Goal: Task Accomplishment & Management: Complete application form

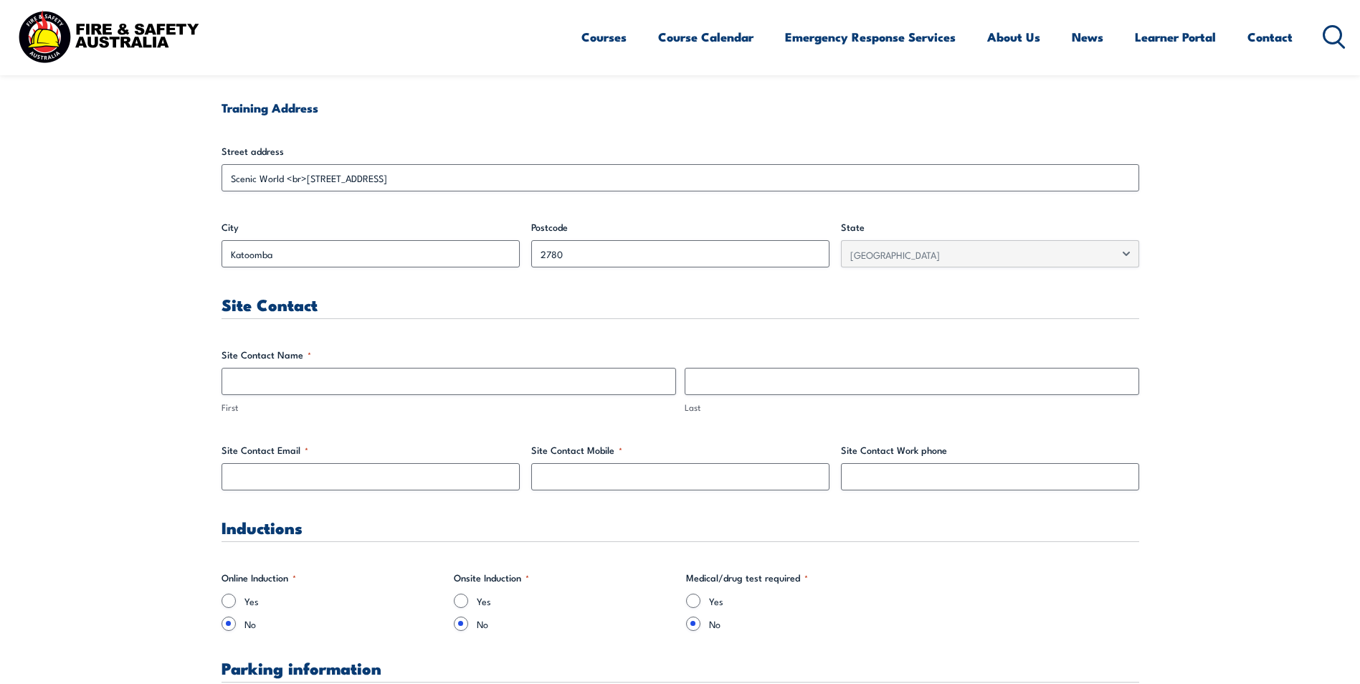
scroll to position [574, 0]
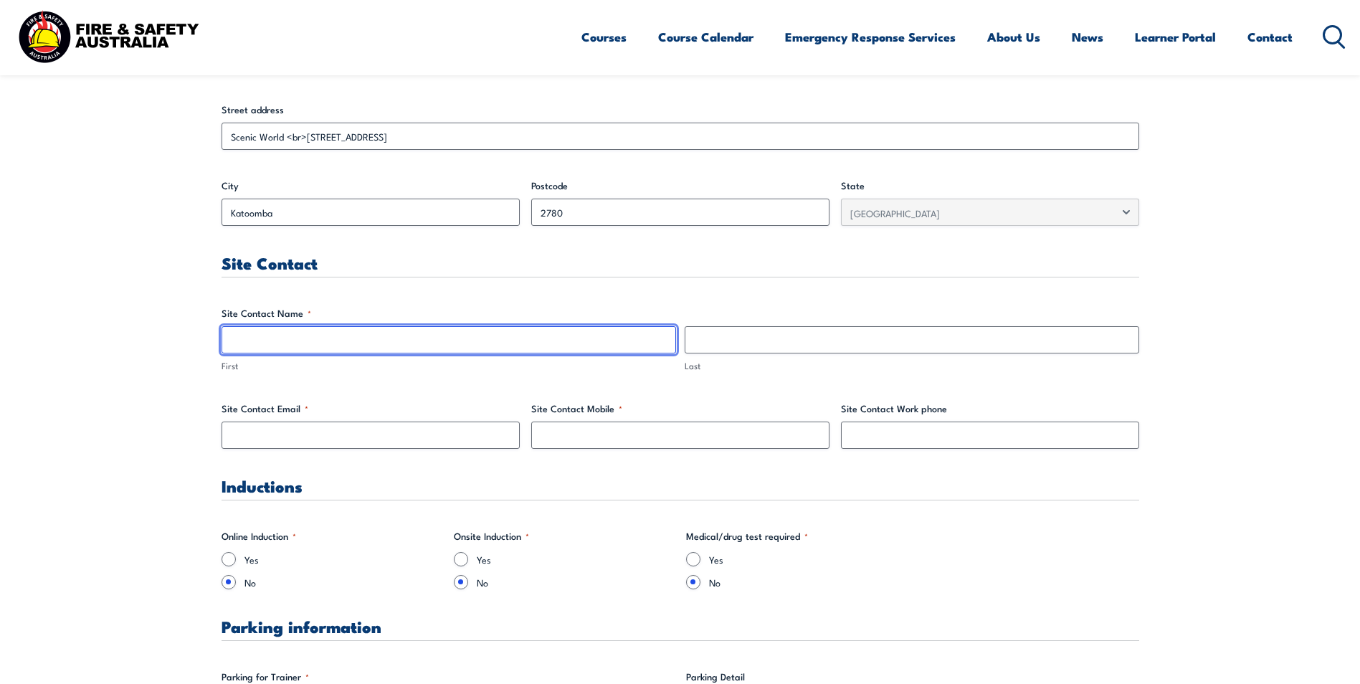
click at [361, 331] on input "First" at bounding box center [449, 339] width 455 height 27
type input "[PERSON_NAME]"
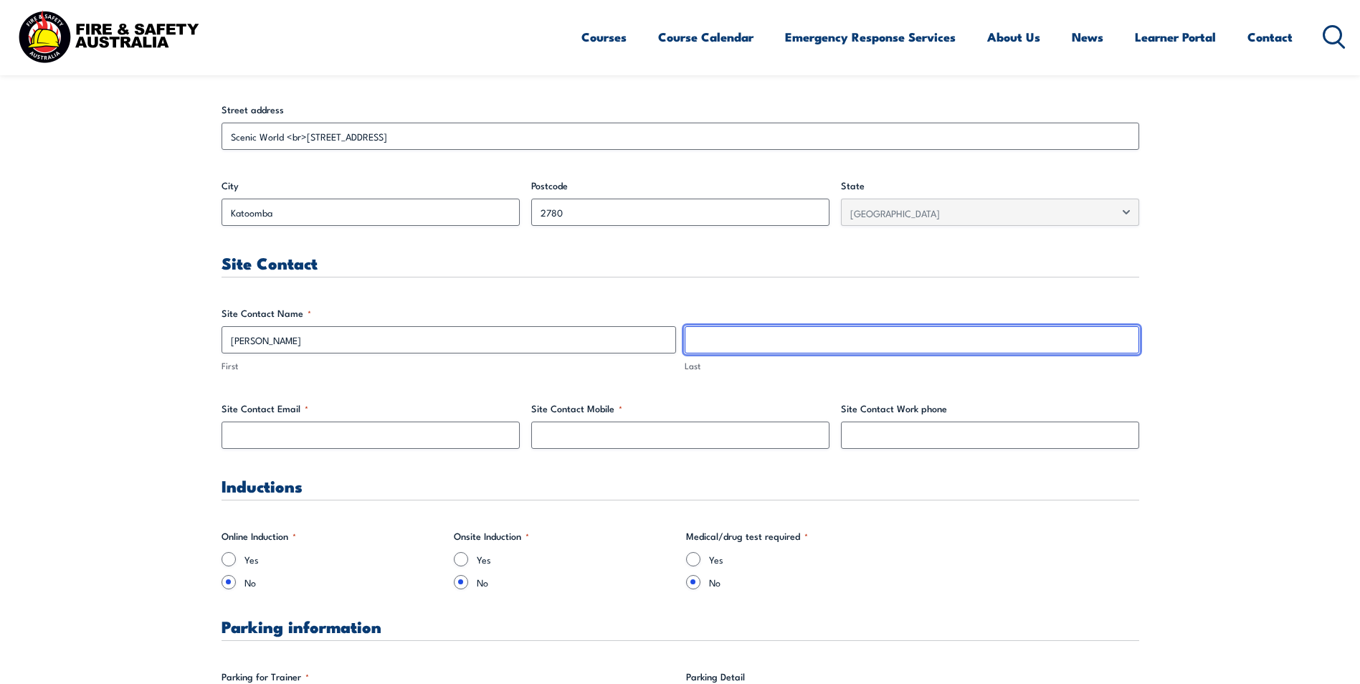
type input "[PERSON_NAME]"
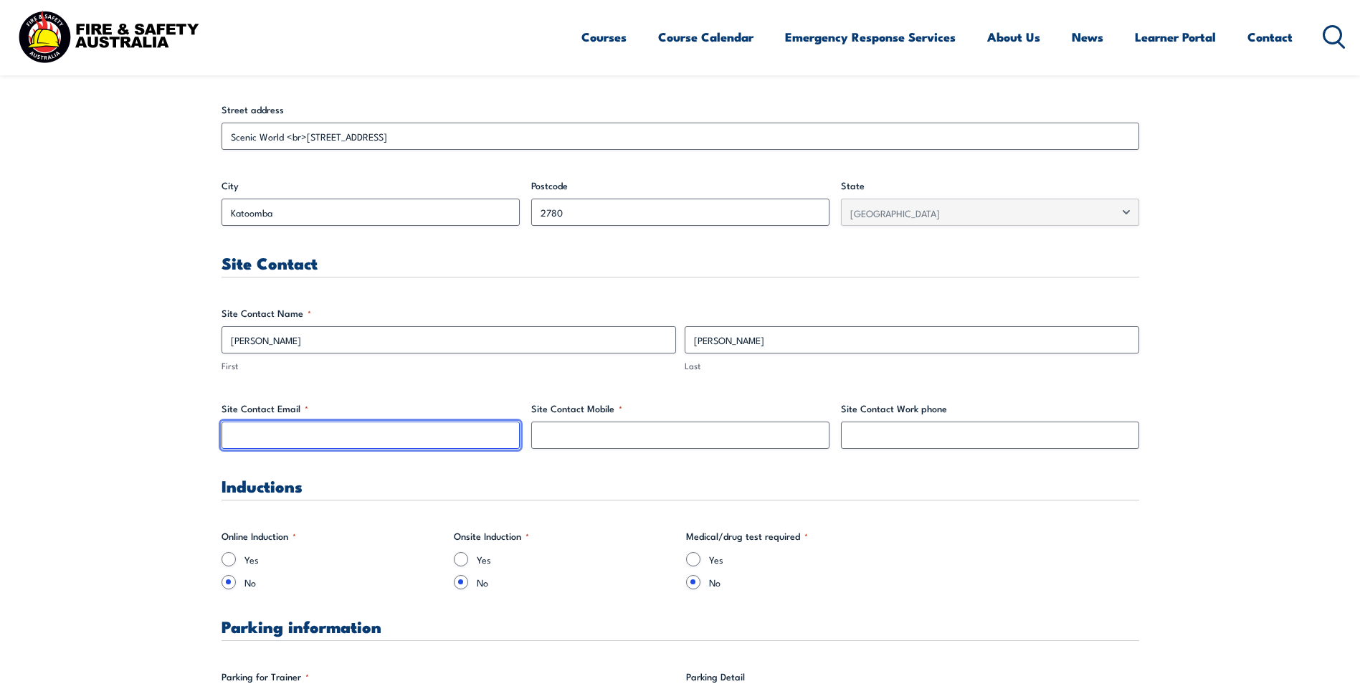
type input "[EMAIL_ADDRESS][DOMAIN_NAME]"
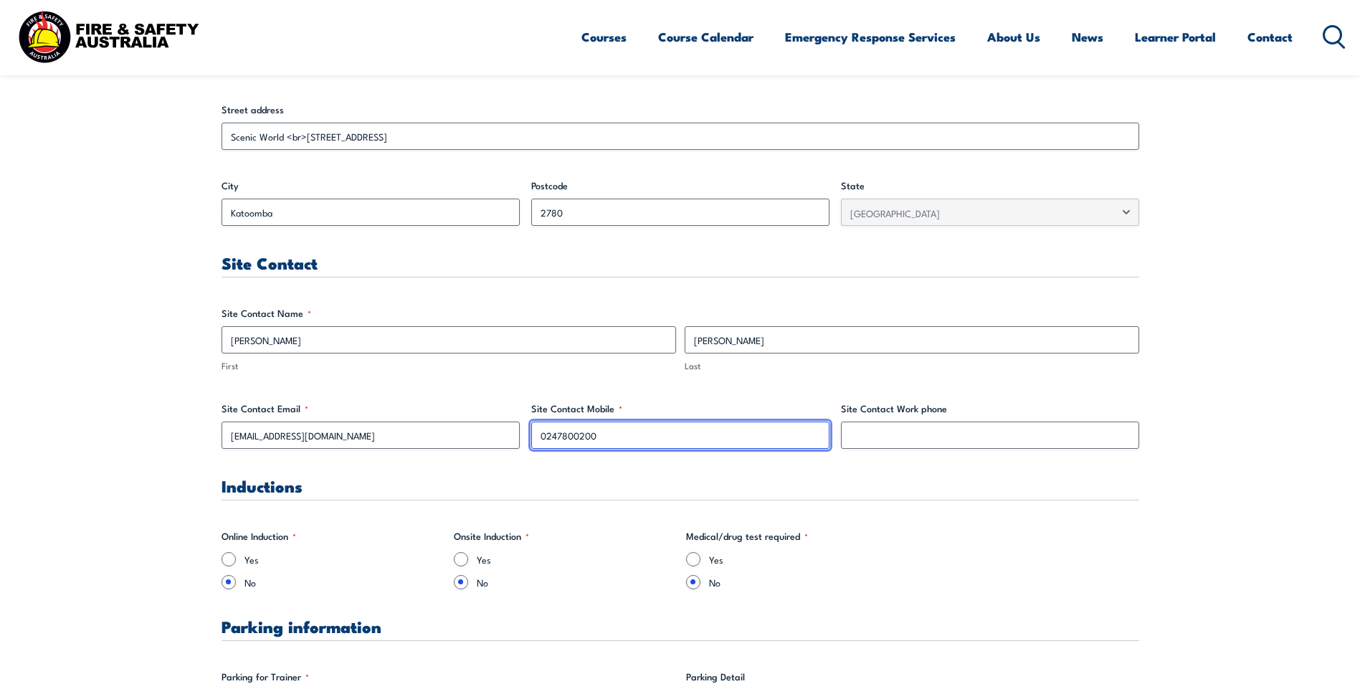
click at [618, 432] on input "0247800200" at bounding box center [680, 435] width 298 height 27
type input "0"
type input "0407093981"
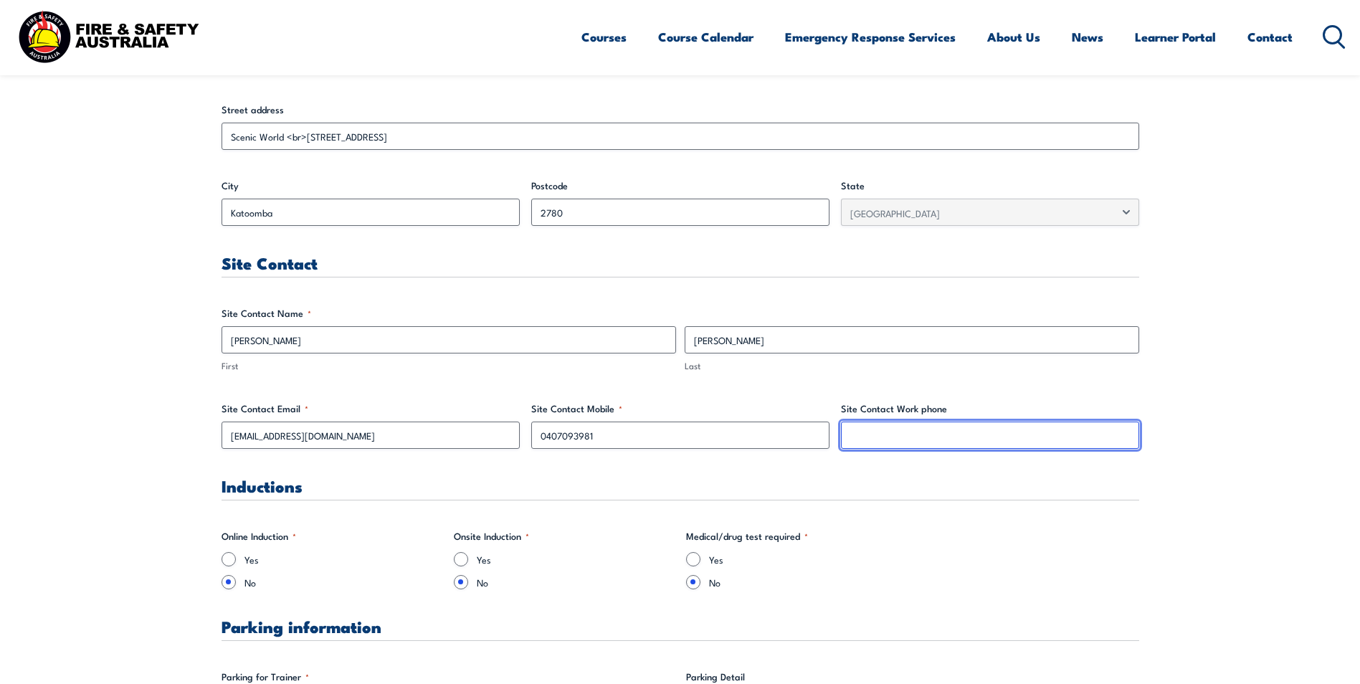
click at [850, 448] on input "Site Contact Work phone" at bounding box center [990, 435] width 298 height 27
type input "0247800226"
click at [407, 486] on h3 "Inductions" at bounding box center [681, 486] width 918 height 16
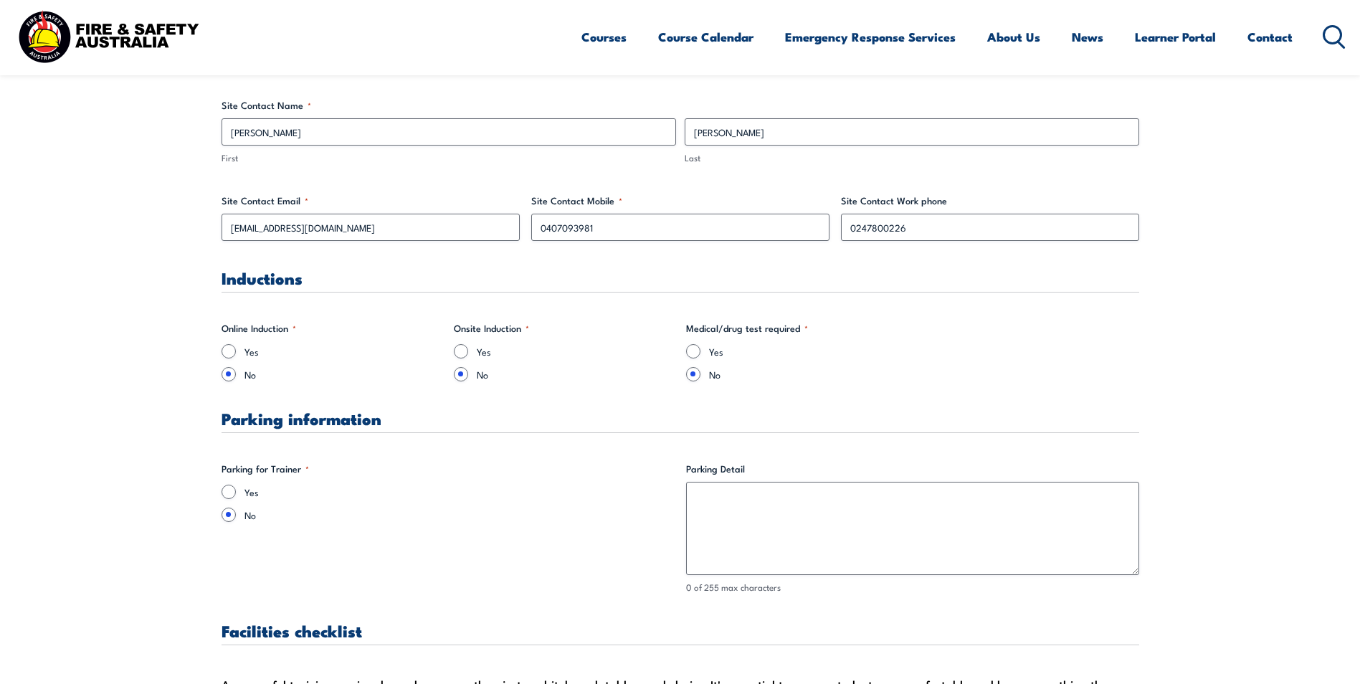
scroll to position [789, 0]
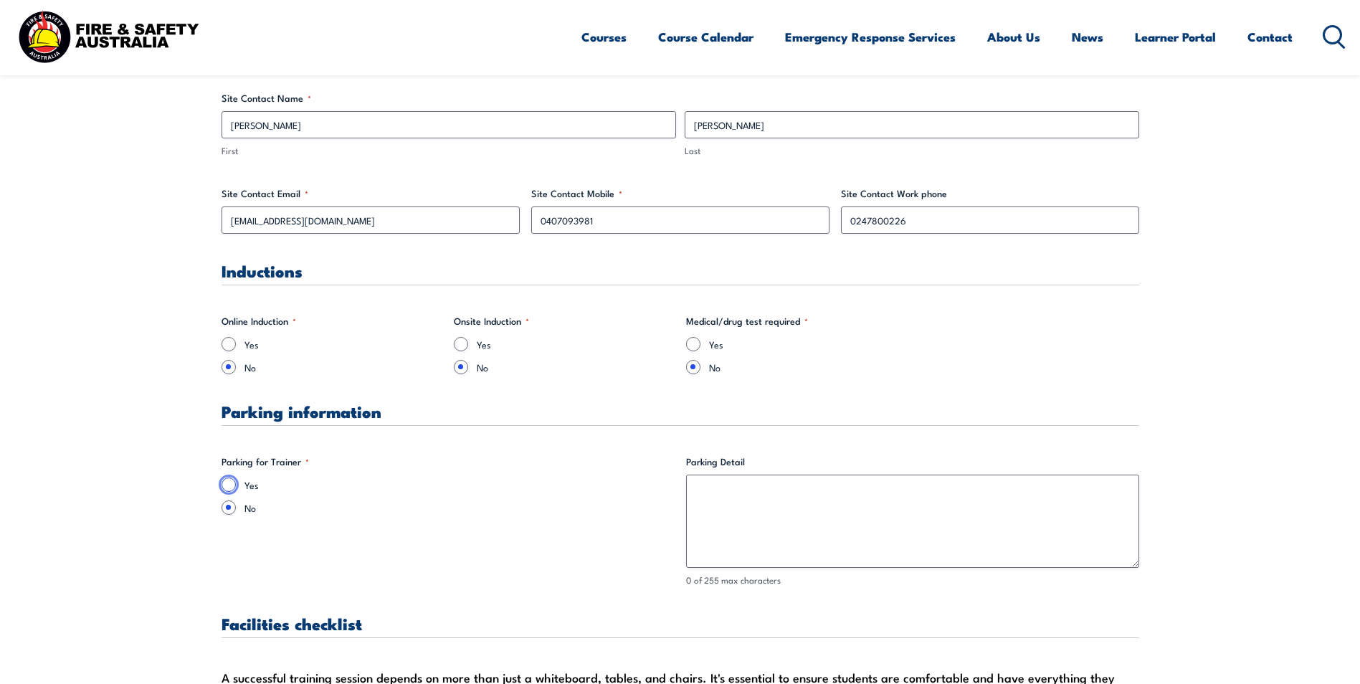
click at [229, 491] on input "Yes" at bounding box center [229, 485] width 14 height 14
radio input "true"
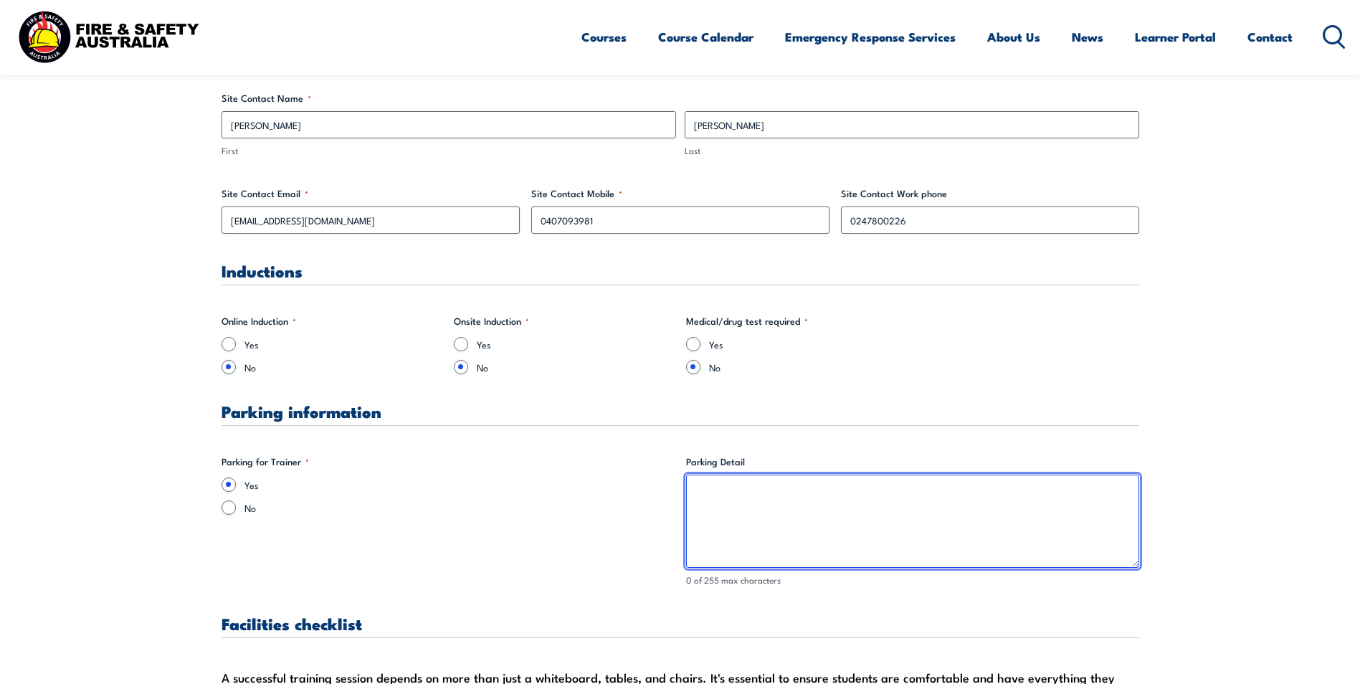
click at [712, 497] on textarea "Parking Detail" at bounding box center [912, 521] width 453 height 93
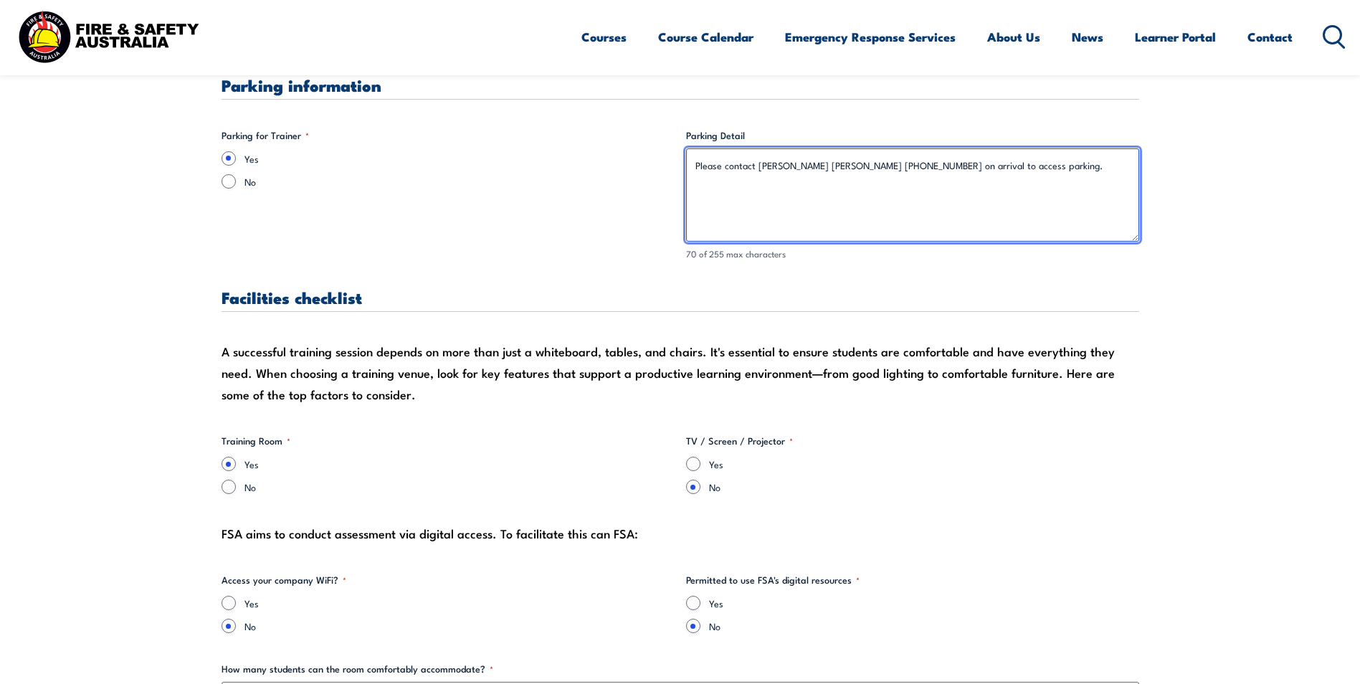
scroll to position [1362, 0]
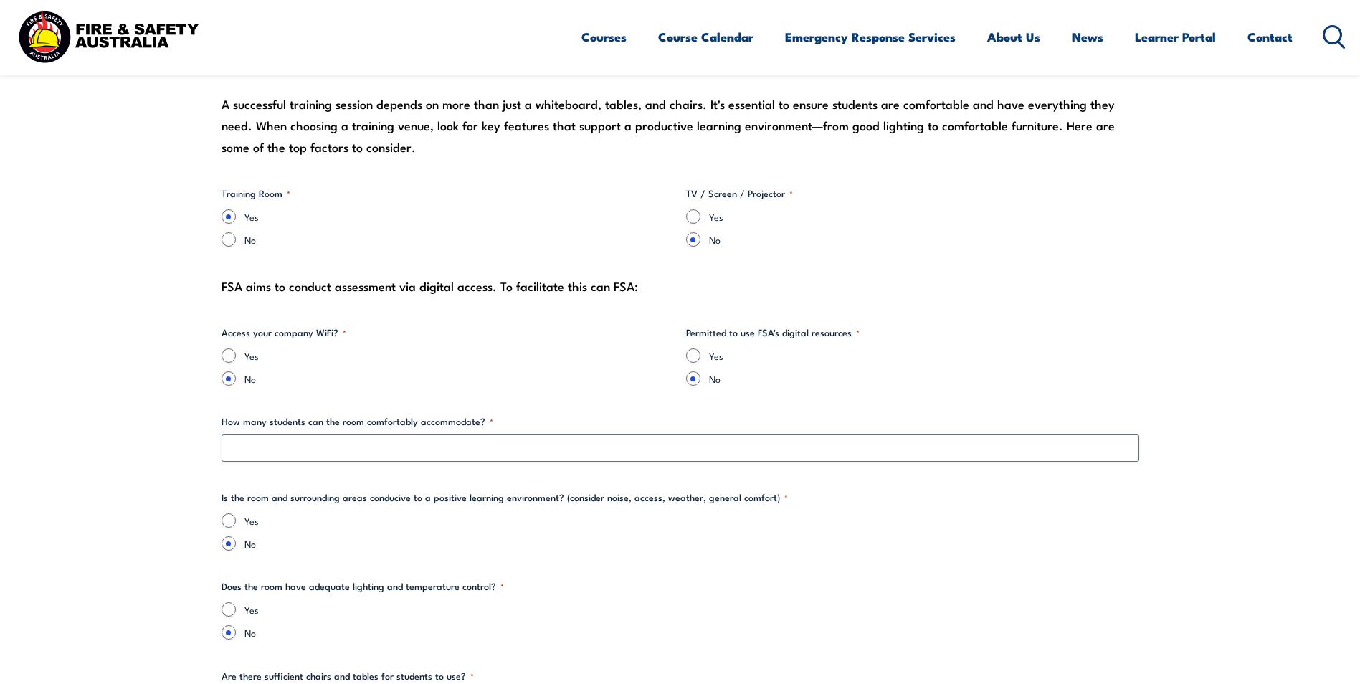
type textarea "Please contact [PERSON_NAME] [PERSON_NAME] [PHONE_NUMBER] on arrival to access …"
click at [691, 219] on input "Yes" at bounding box center [693, 216] width 14 height 14
radio input "true"
click at [232, 356] on input "Yes" at bounding box center [229, 356] width 14 height 14
radio input "true"
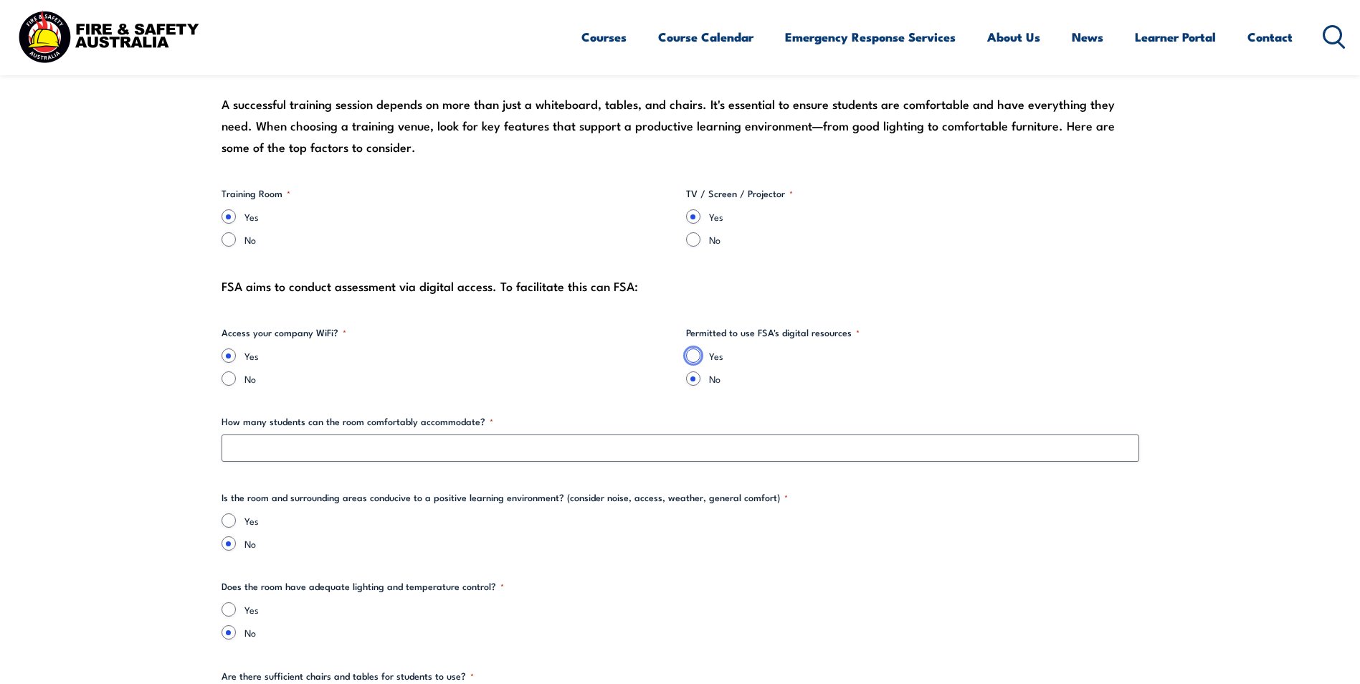
click at [694, 359] on input "Yes" at bounding box center [693, 356] width 14 height 14
radio input "true"
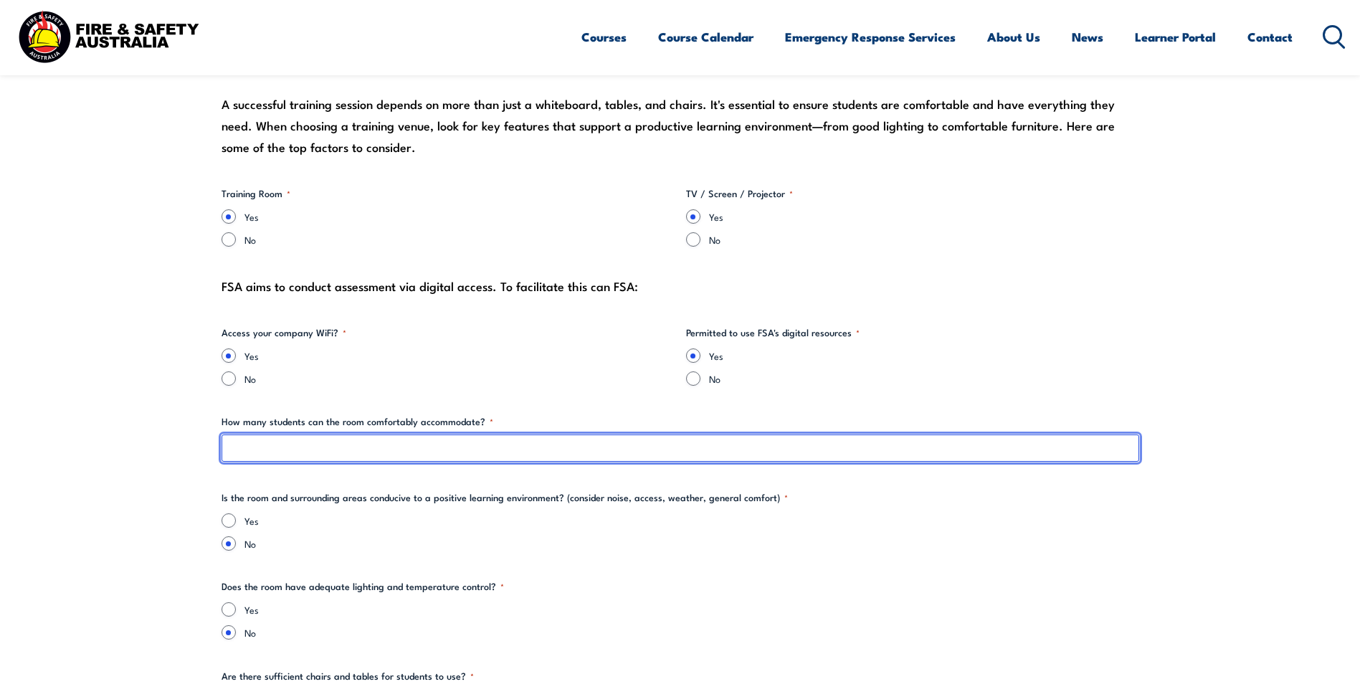
click at [336, 445] on input "How many students can the room comfortably accommodate? *" at bounding box center [681, 448] width 918 height 27
type input "50"
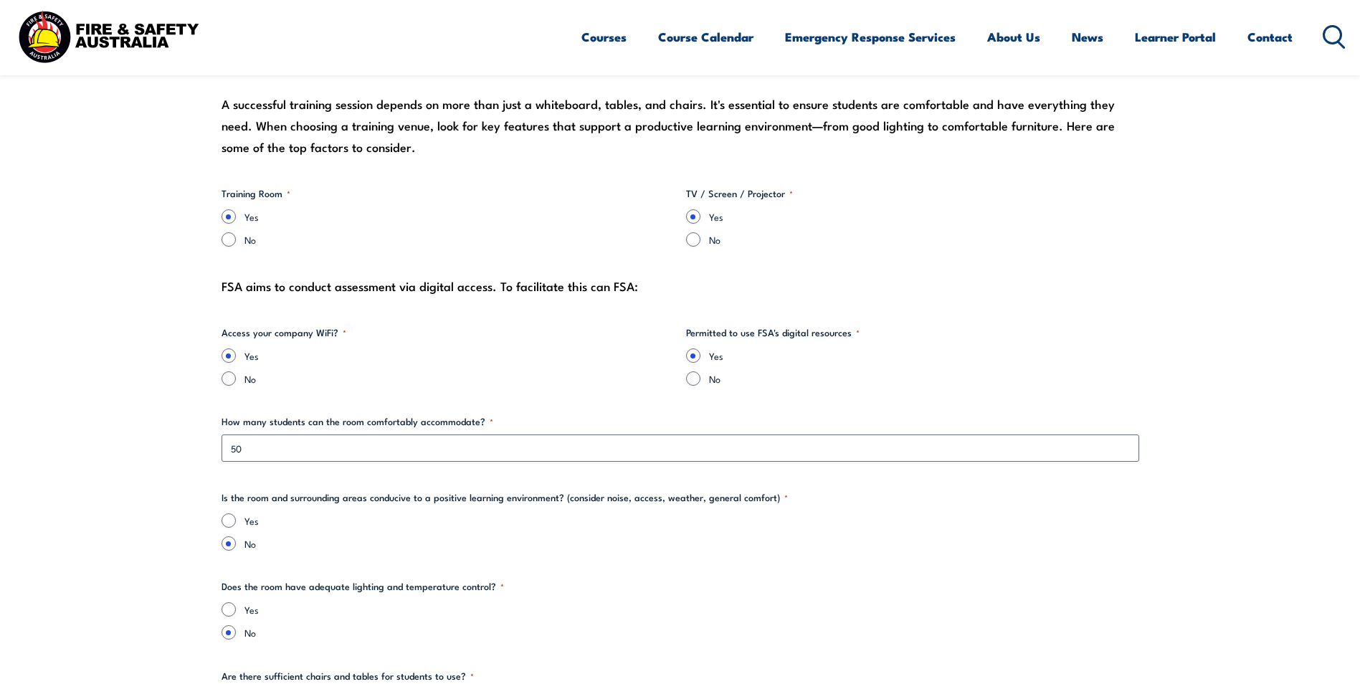
click at [404, 542] on label "No" at bounding box center [692, 543] width 895 height 14
click at [236, 542] on input "No" at bounding box center [229, 543] width 14 height 14
click at [235, 521] on input "Yes" at bounding box center [229, 520] width 14 height 14
radio input "true"
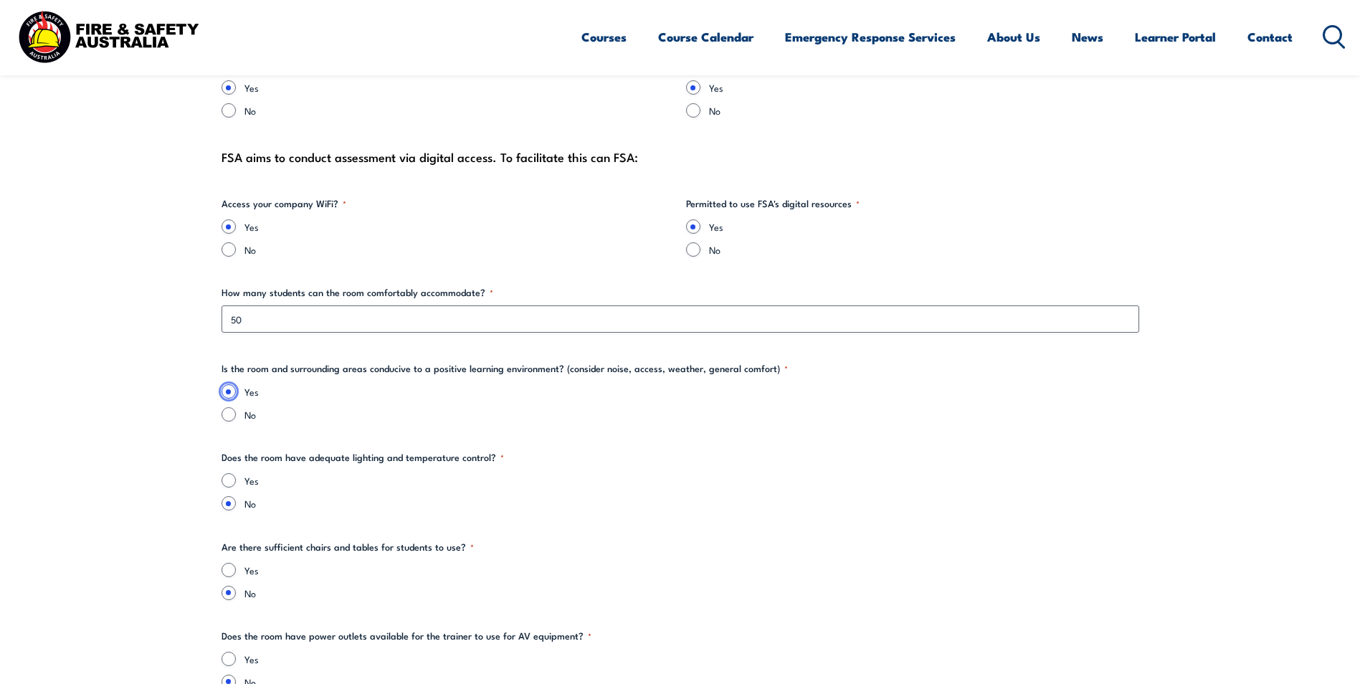
scroll to position [1506, 0]
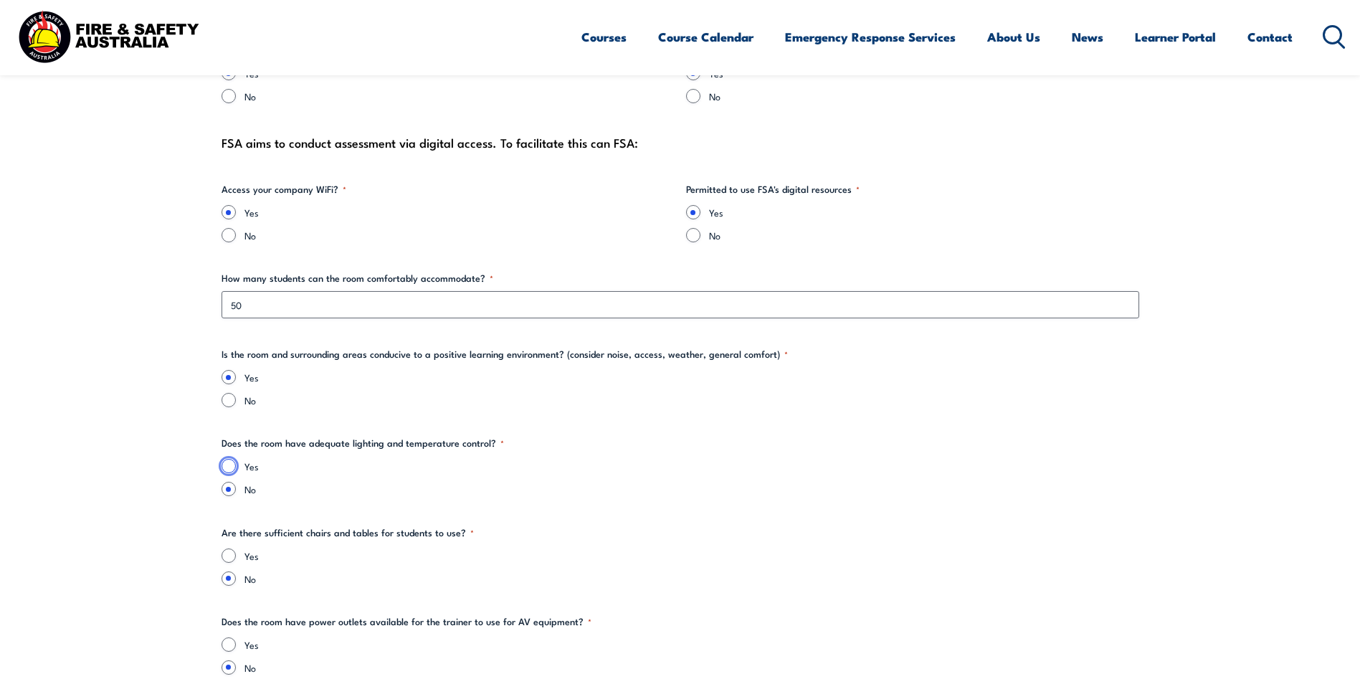
click at [231, 462] on input "Yes" at bounding box center [229, 466] width 14 height 14
radio input "true"
click at [232, 554] on input "Yes" at bounding box center [229, 556] width 14 height 14
radio input "true"
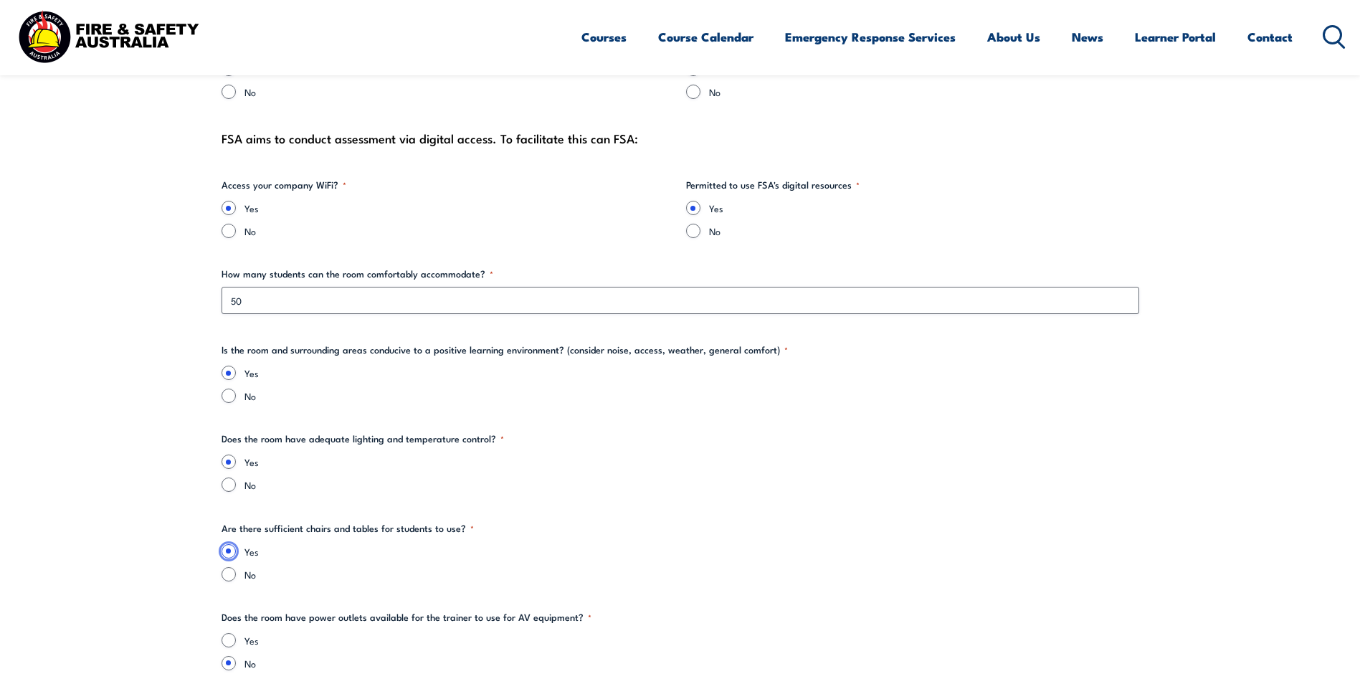
scroll to position [1578, 0]
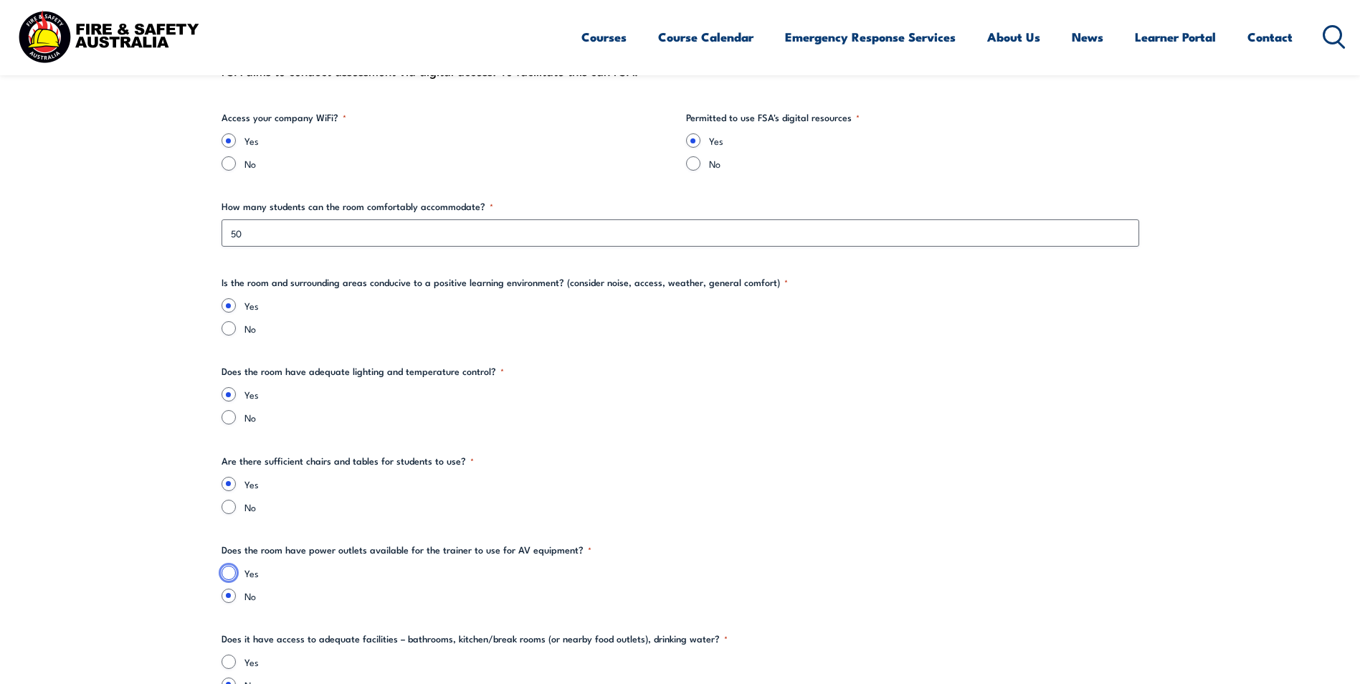
click at [228, 571] on input "Yes" at bounding box center [229, 573] width 14 height 14
radio input "true"
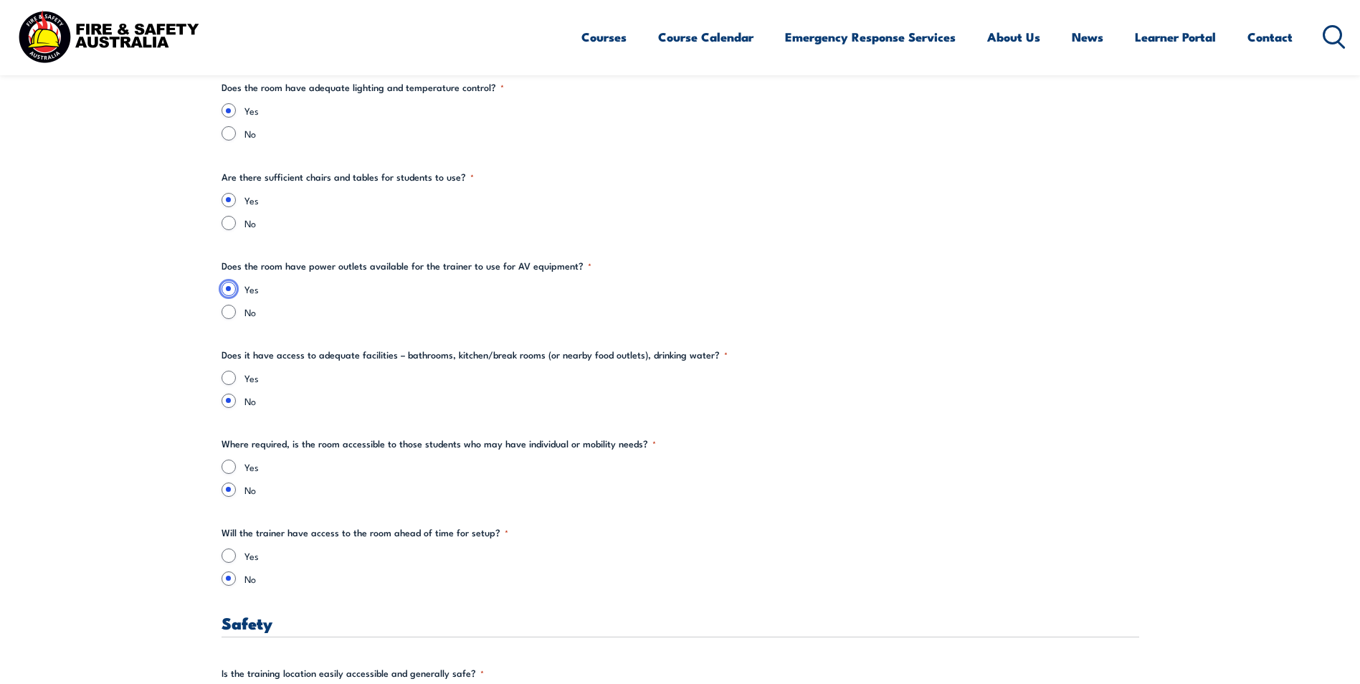
scroll to position [1864, 0]
click at [226, 377] on input "Yes" at bounding box center [229, 375] width 14 height 14
radio input "true"
click at [229, 462] on input "Yes" at bounding box center [229, 464] width 14 height 14
radio input "true"
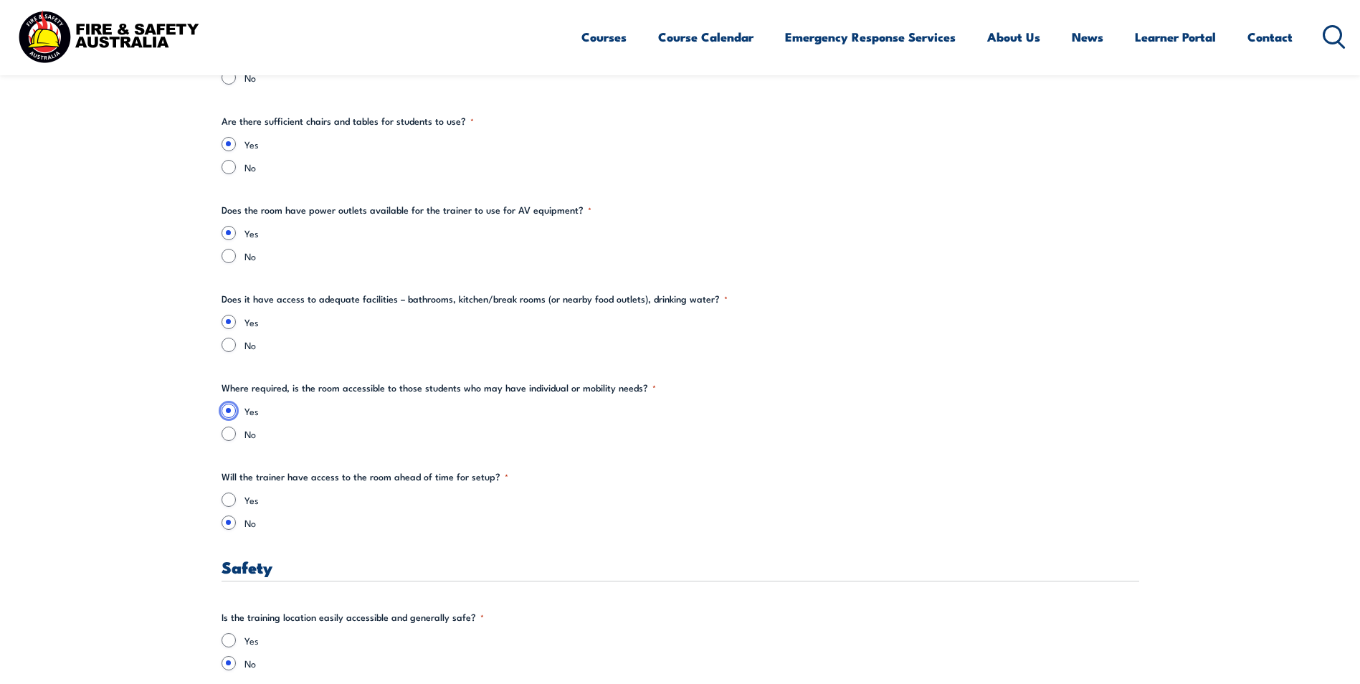
scroll to position [2008, 0]
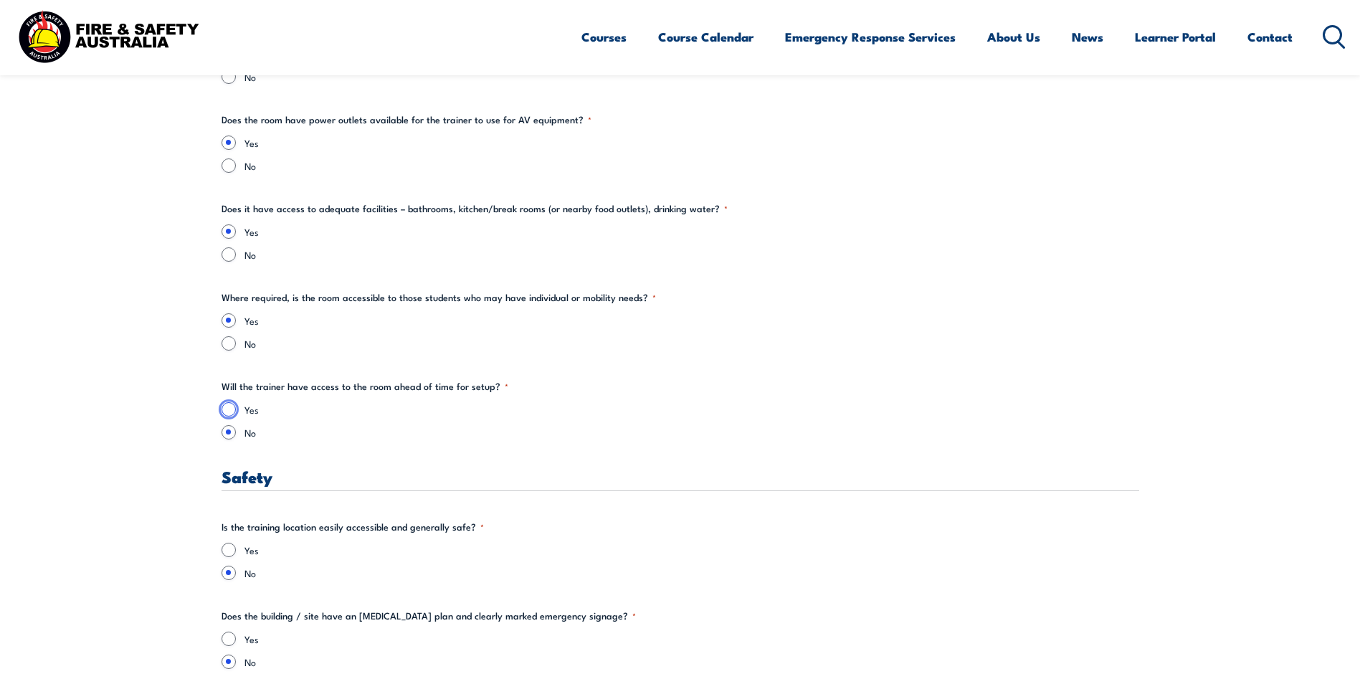
click at [231, 407] on input "Yes" at bounding box center [229, 409] width 14 height 14
radio input "true"
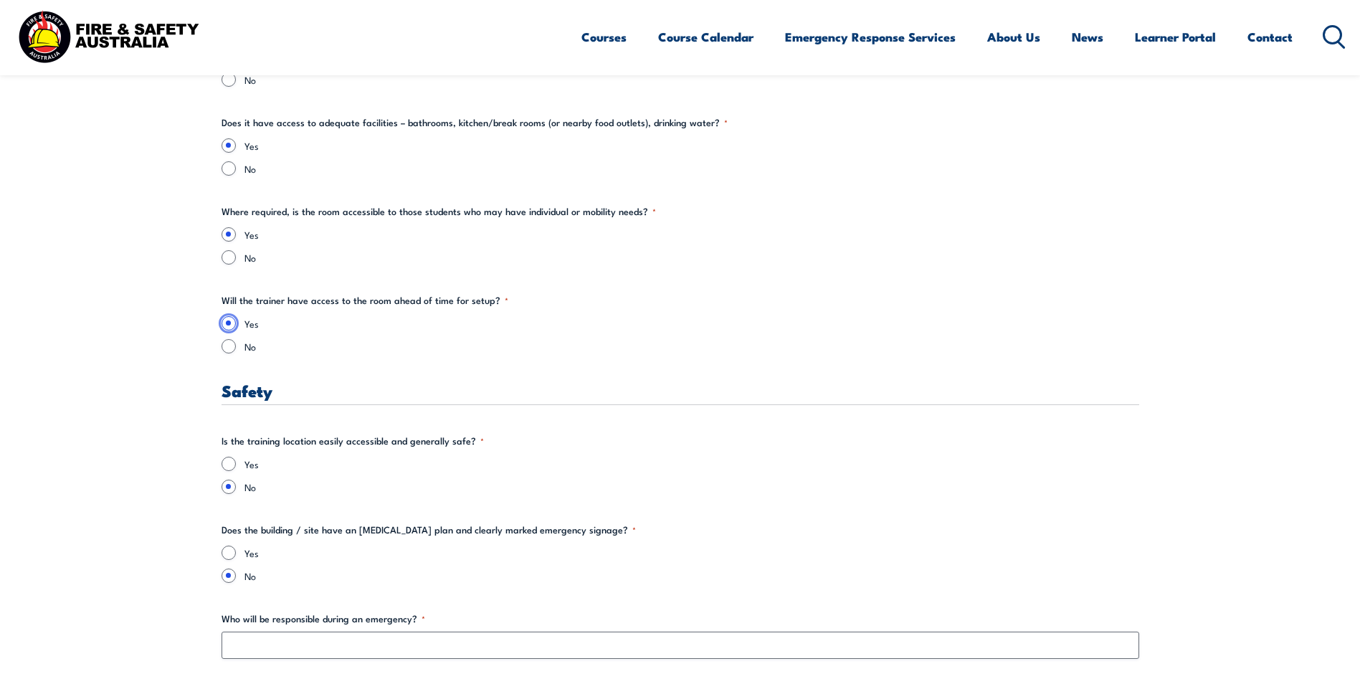
scroll to position [2223, 0]
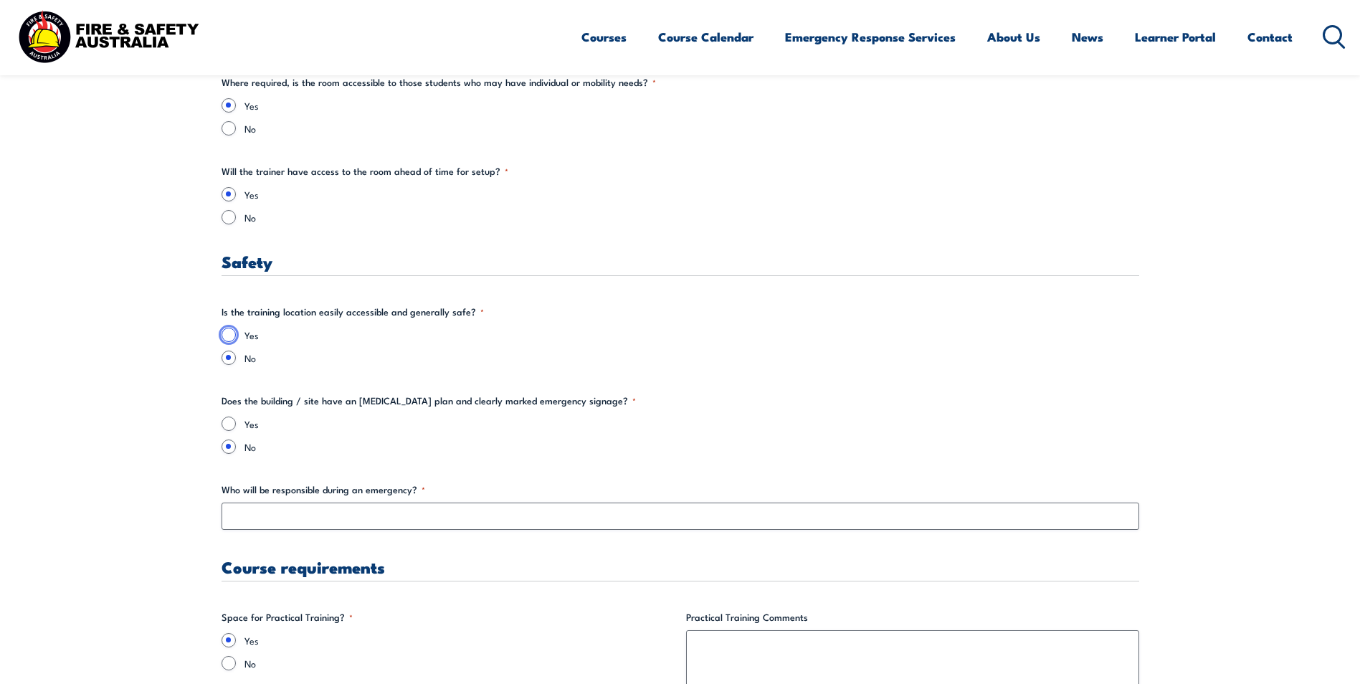
click at [228, 332] on input "Yes" at bounding box center [229, 335] width 14 height 14
radio input "true"
click at [226, 427] on input "Yes" at bounding box center [229, 424] width 14 height 14
radio input "true"
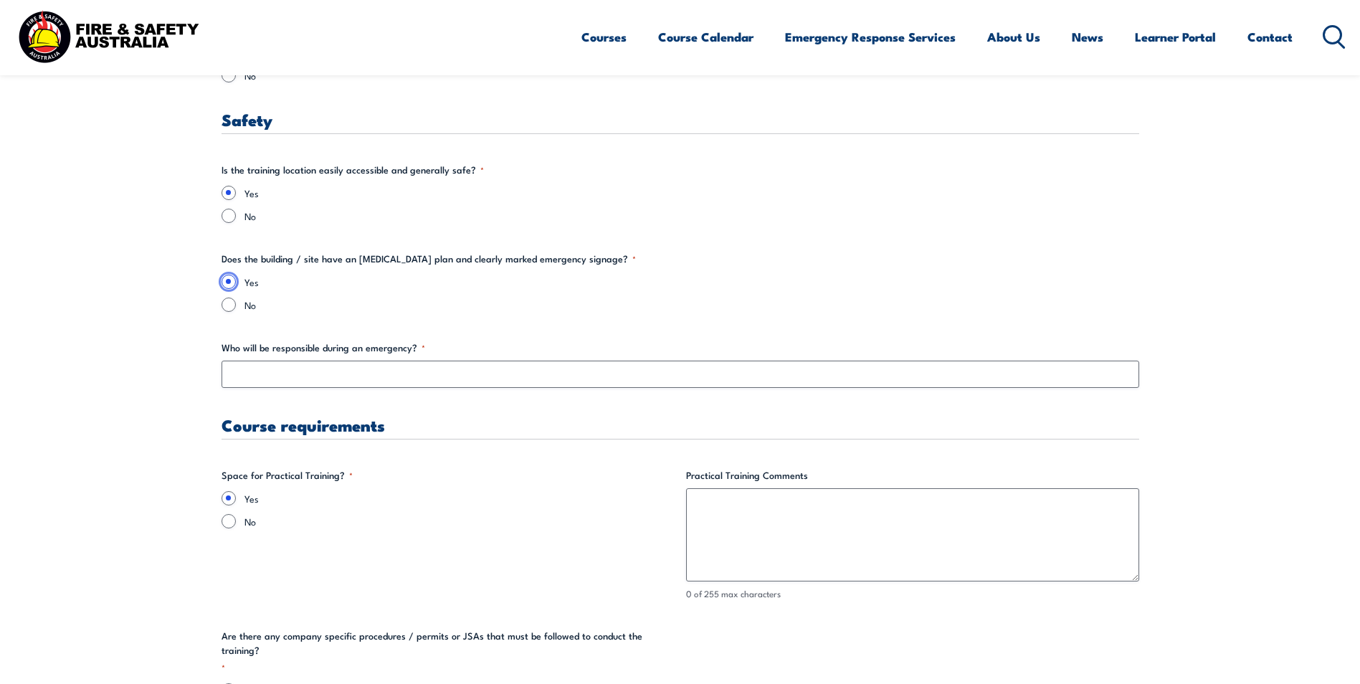
scroll to position [2366, 0]
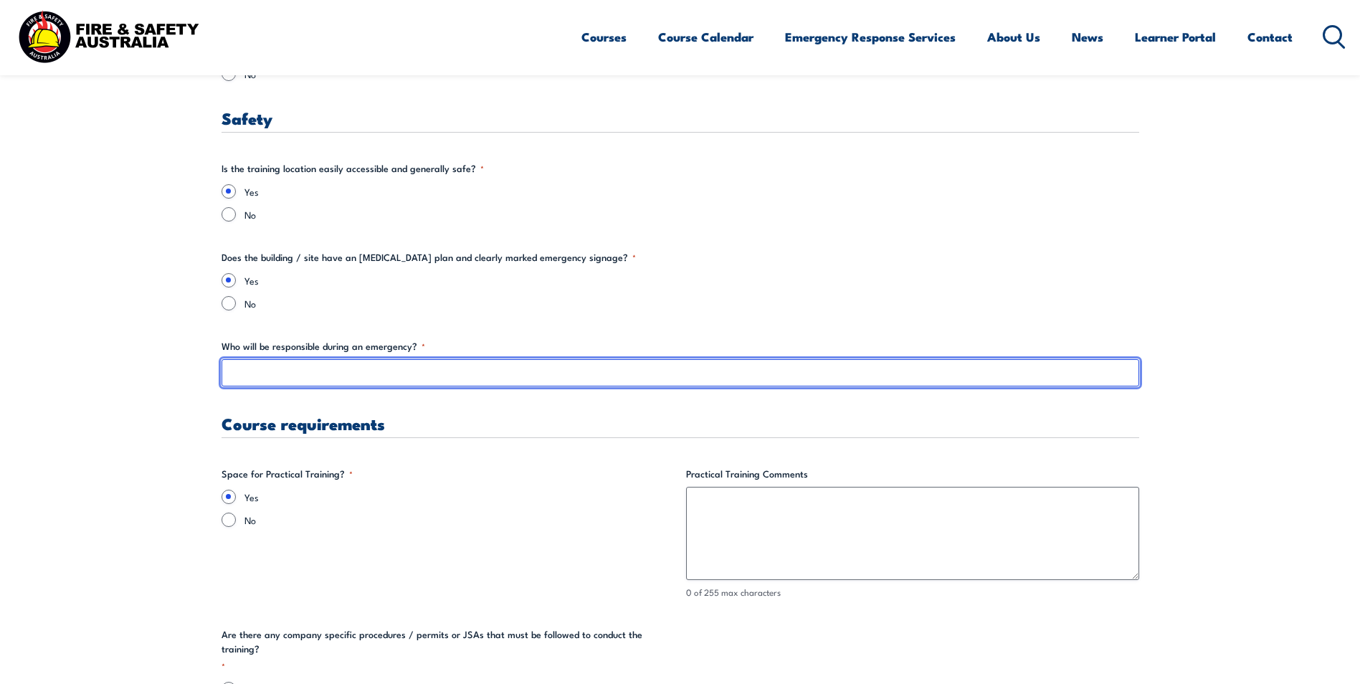
click at [356, 376] on input "Who will be responsible during an emergency? *" at bounding box center [681, 372] width 918 height 27
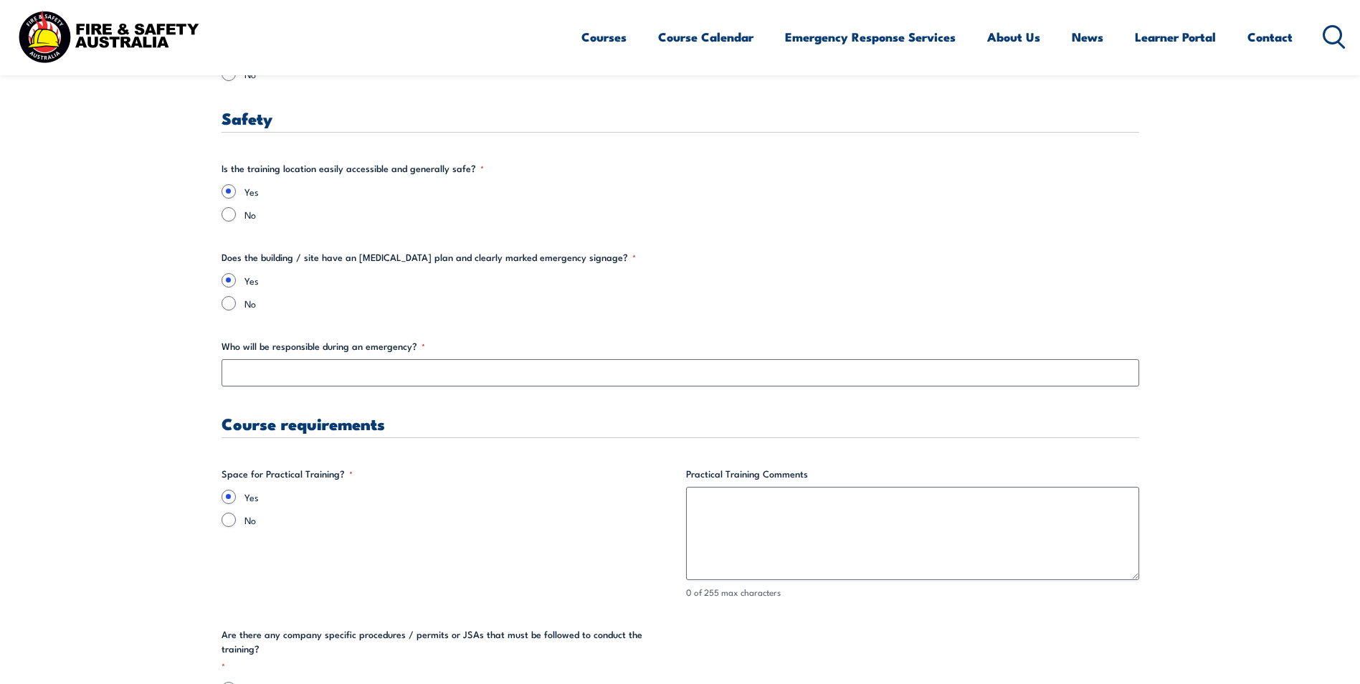
click at [318, 354] on div "Who will be responsible during an emergency? *" at bounding box center [681, 362] width 918 height 47
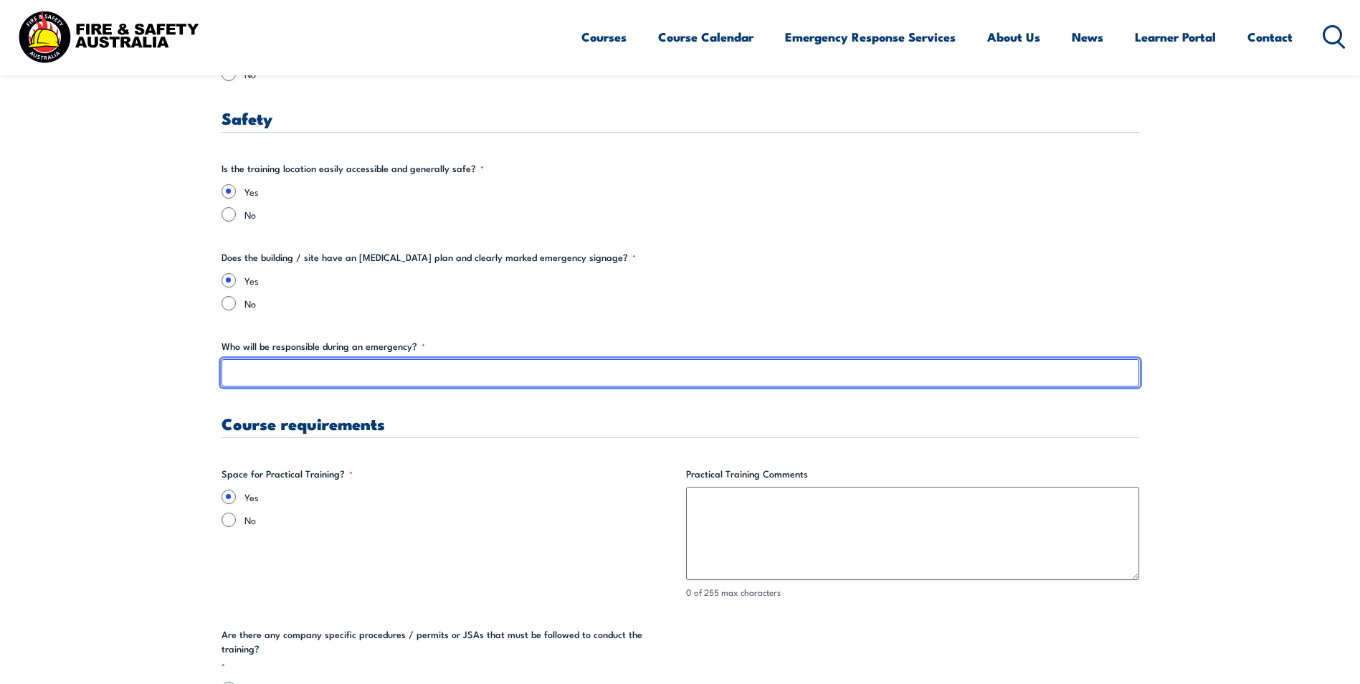
click at [310, 376] on input "Who will be responsible during an emergency? *" at bounding box center [681, 372] width 918 height 27
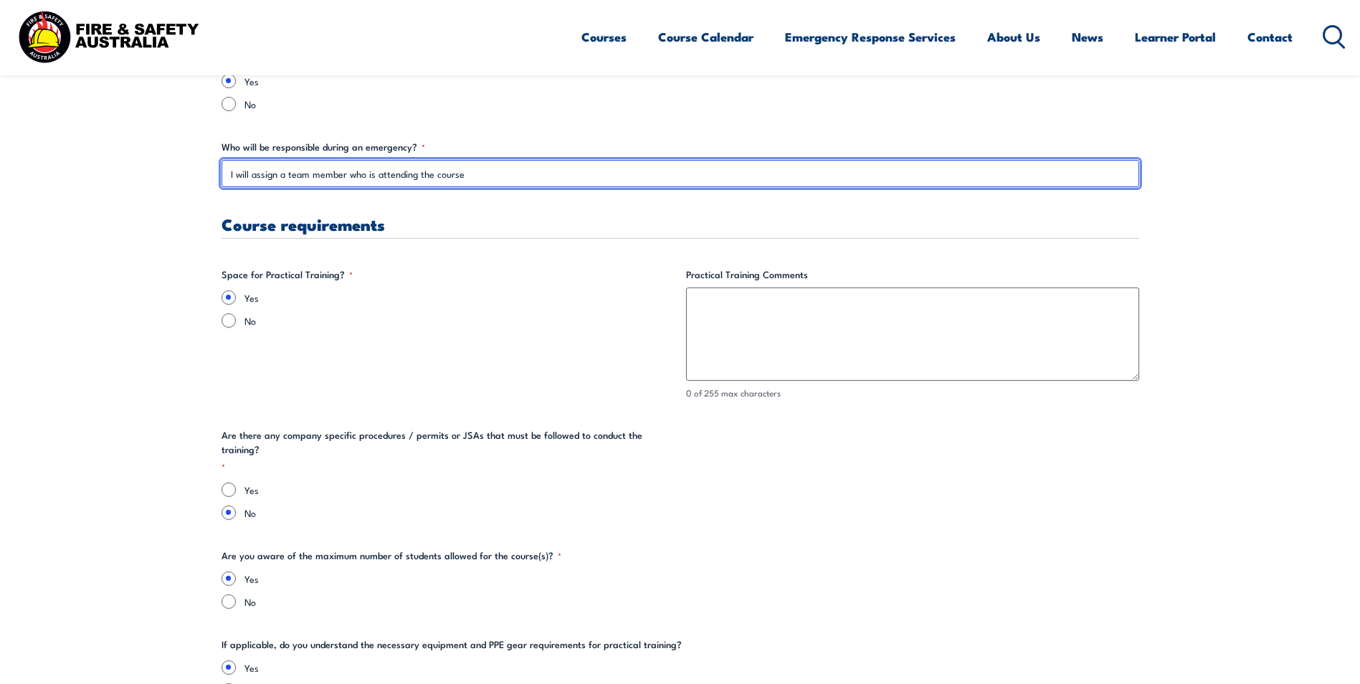
scroll to position [2582, 0]
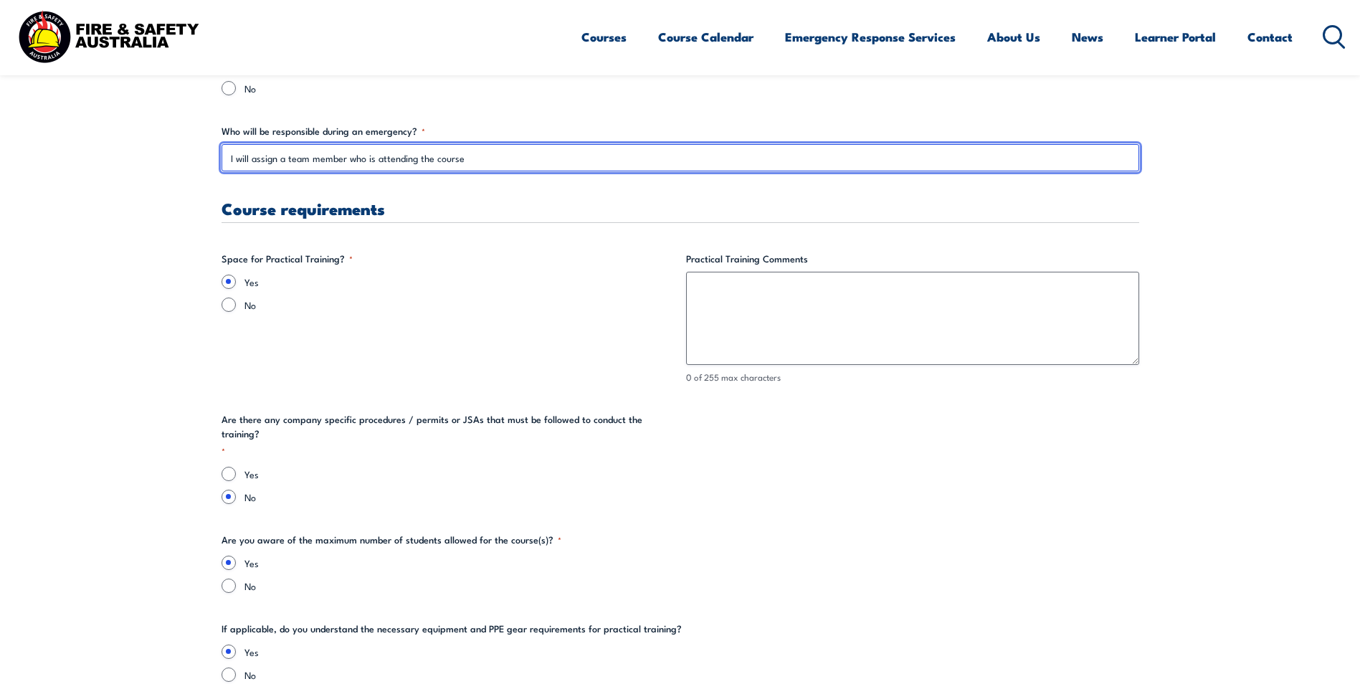
type input "I will assign a team member who is attending the course"
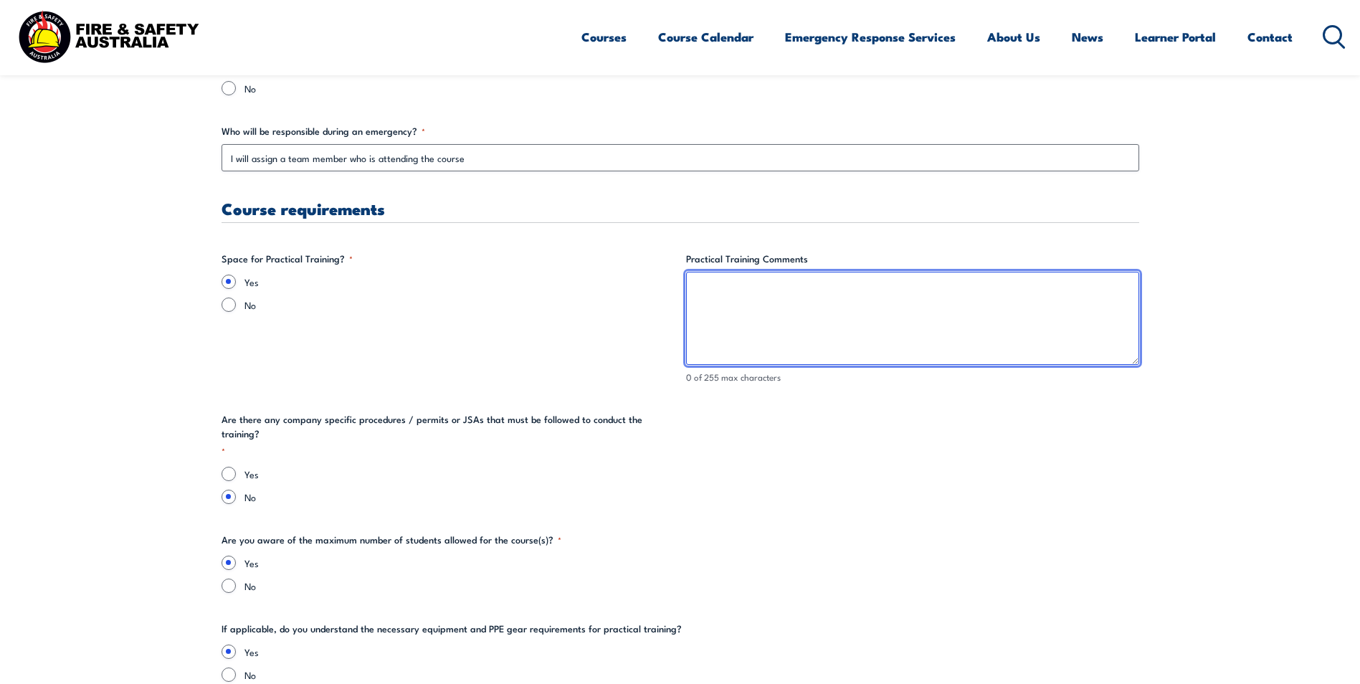
click at [700, 279] on textarea "Practical Training Comments" at bounding box center [912, 318] width 453 height 93
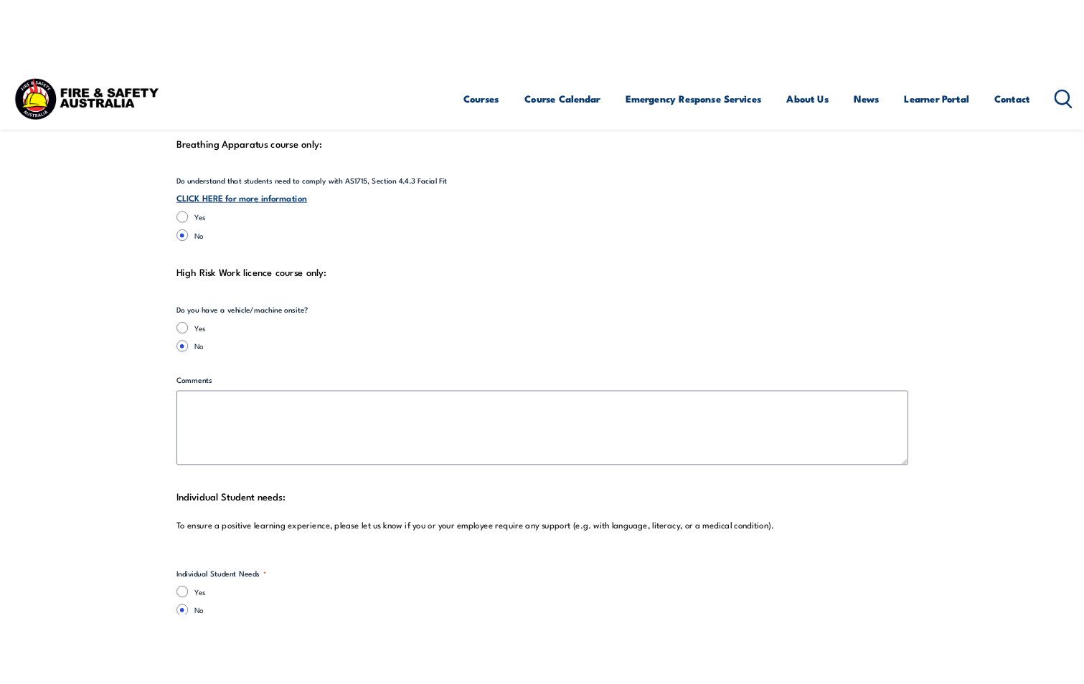
scroll to position [3586, 0]
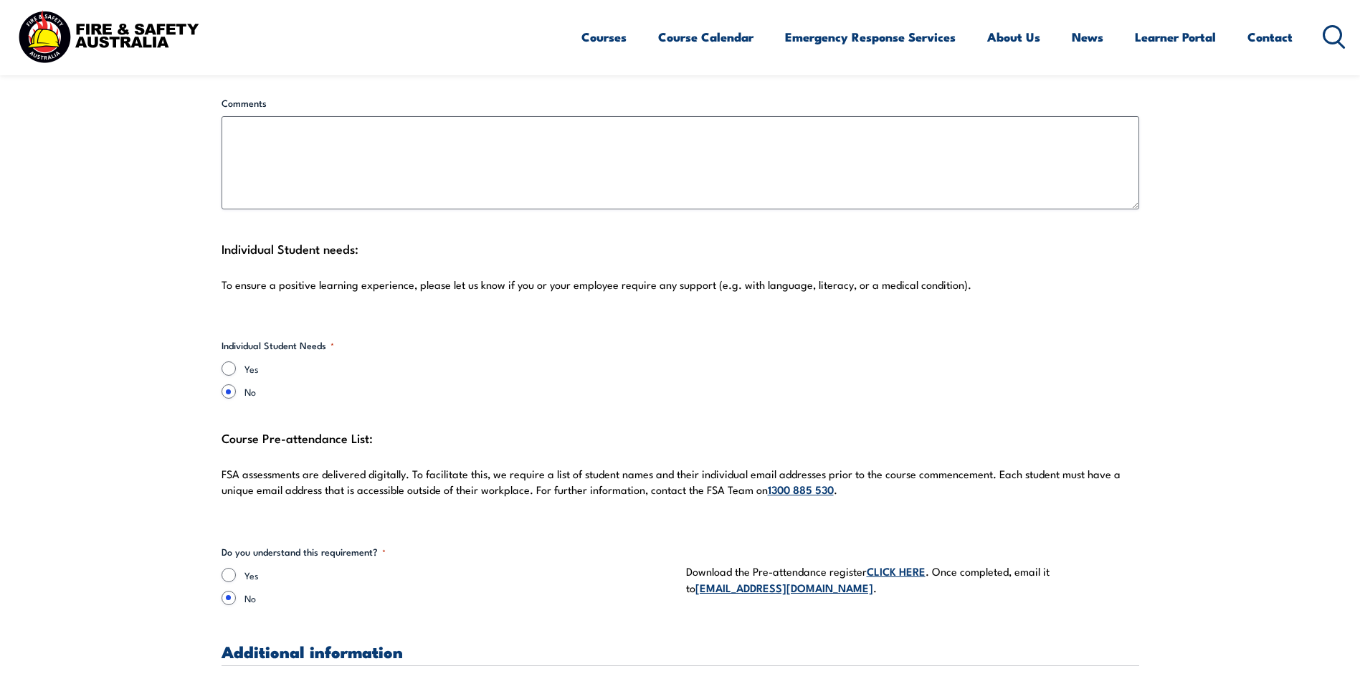
type textarea "Part of our loading dock will be fenced off for the practical session"
click at [228, 361] on input "Yes" at bounding box center [229, 368] width 14 height 14
radio input "true"
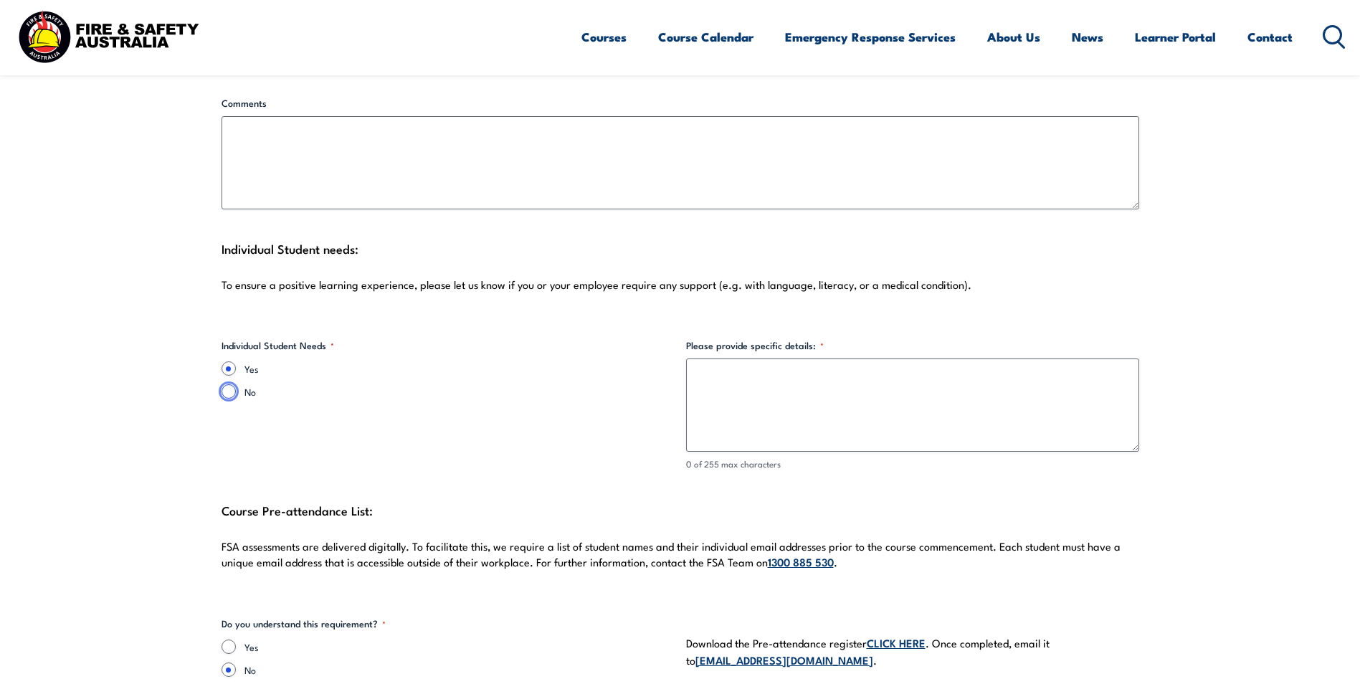
click at [229, 384] on input "No" at bounding box center [229, 391] width 14 height 14
radio input "true"
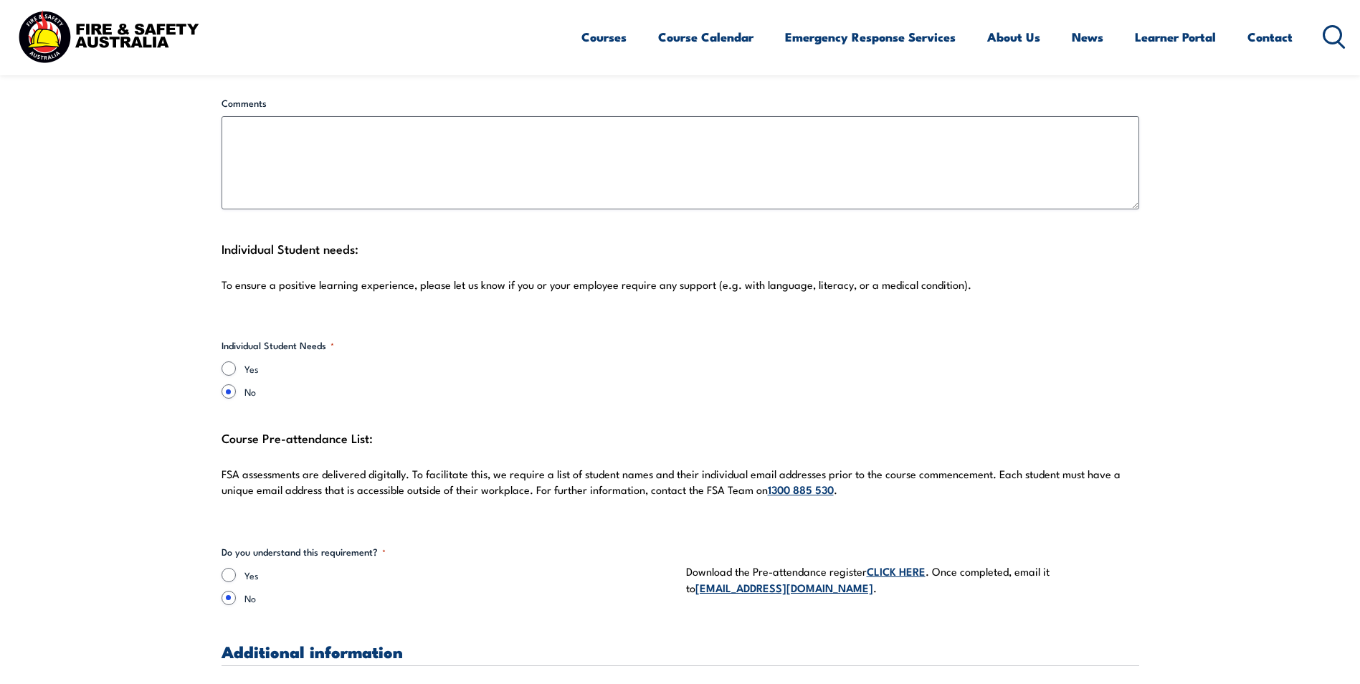
click at [892, 563] on link "CLICK HERE" at bounding box center [896, 571] width 59 height 16
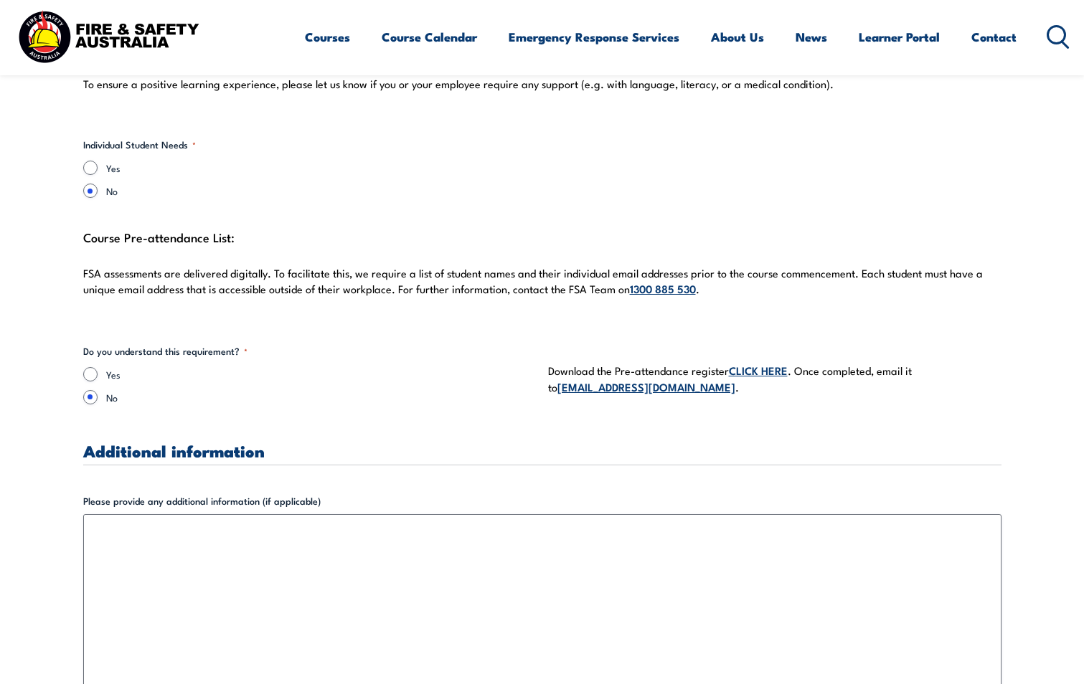
scroll to position [3801, 0]
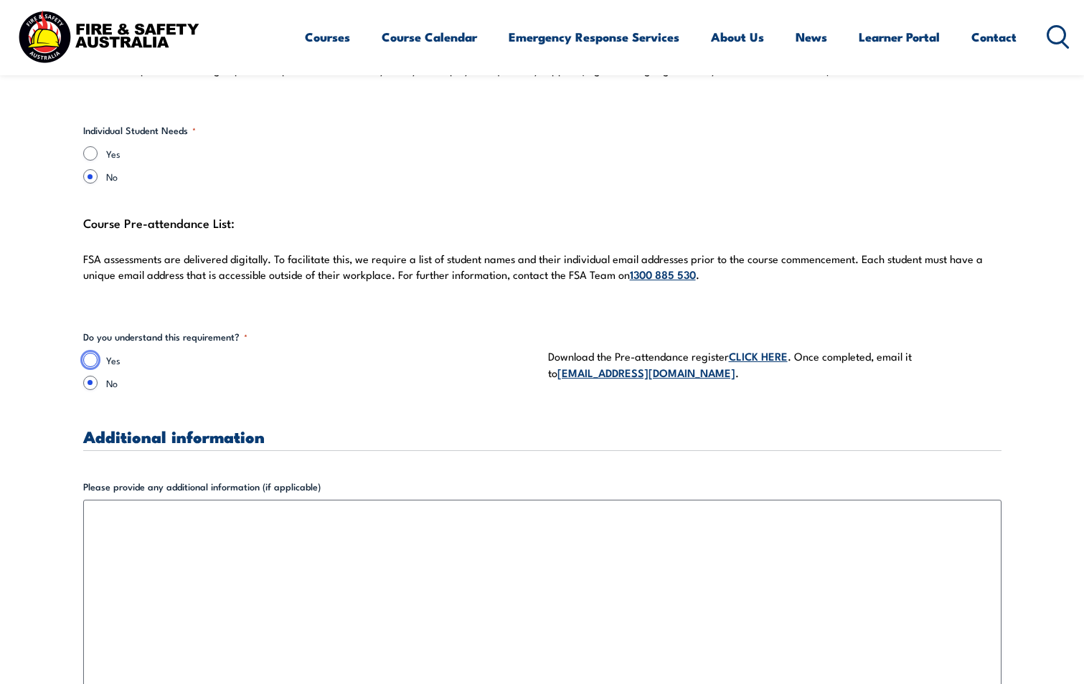
drag, startPoint x: 85, startPoint y: 342, endPoint x: 102, endPoint y: 347, distance: 17.9
click at [85, 353] on input "Yes" at bounding box center [90, 360] width 14 height 14
radio input "true"
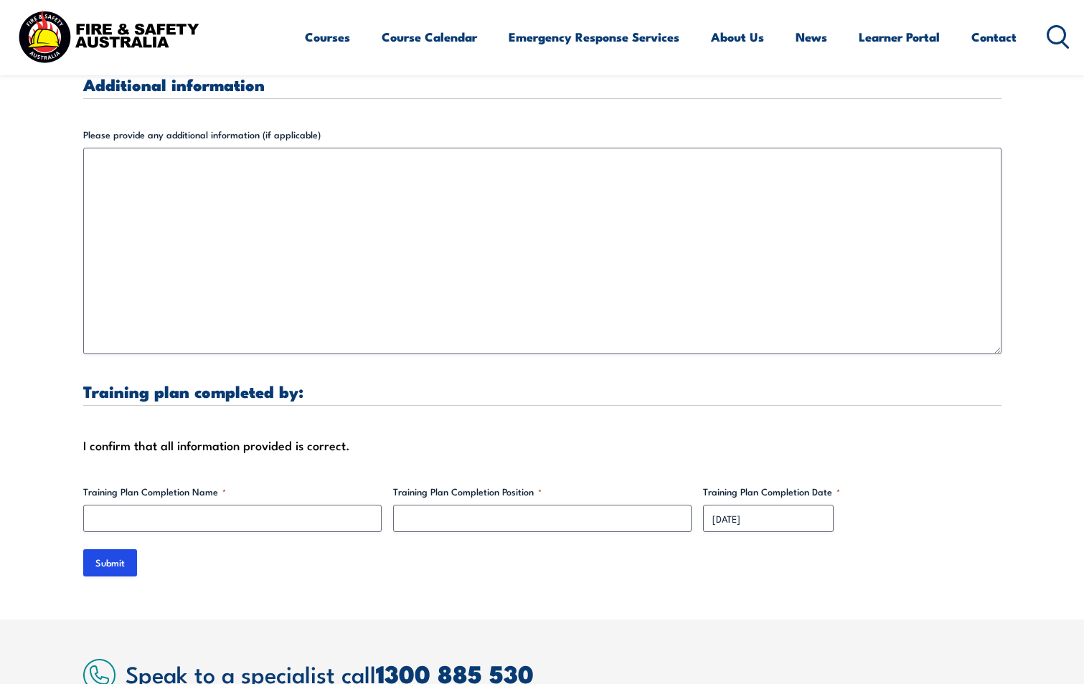
scroll to position [4159, 0]
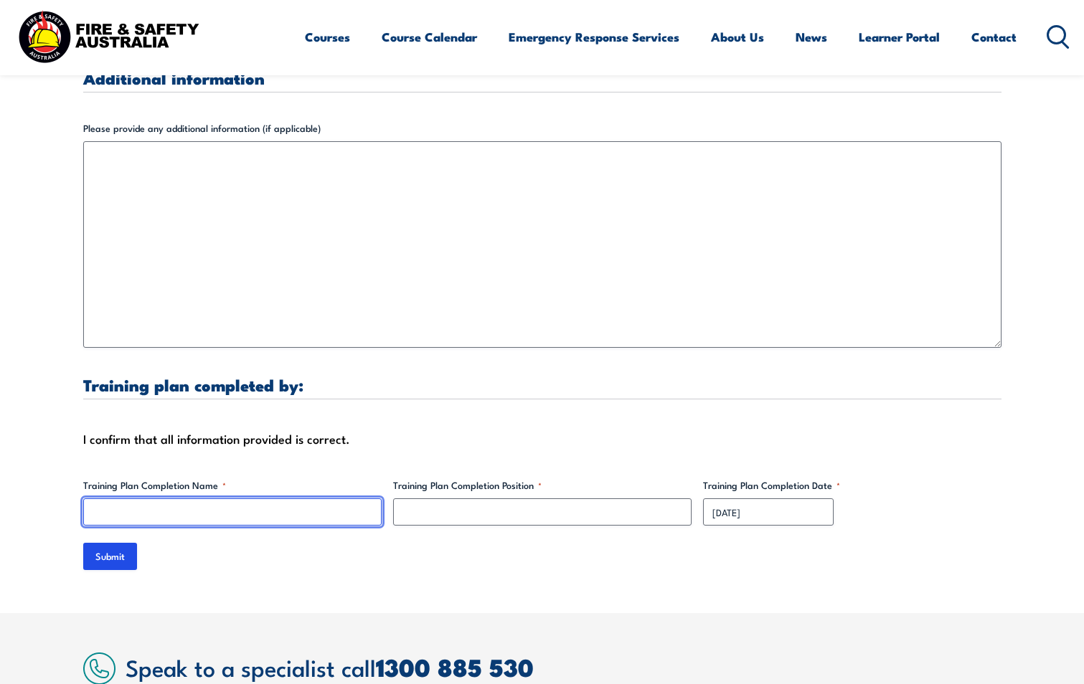
click at [272, 498] on input "Training Plan Completion Name *" at bounding box center [232, 511] width 298 height 27
type input "[PERSON_NAME] [PERSON_NAME]"
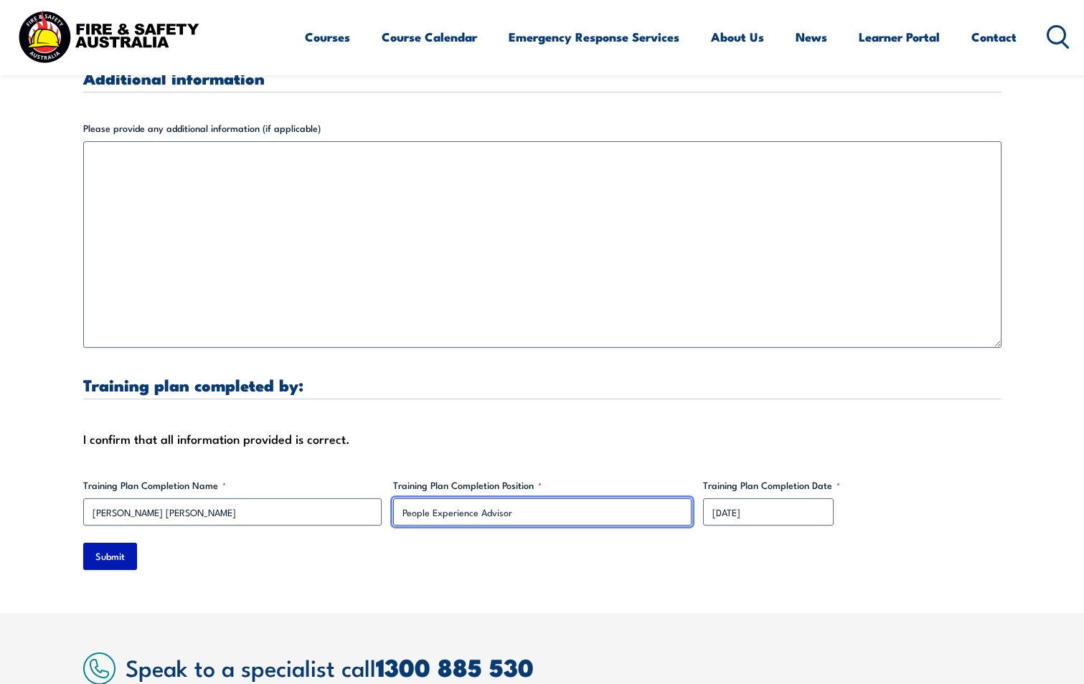
type input "People Experience Advisor"
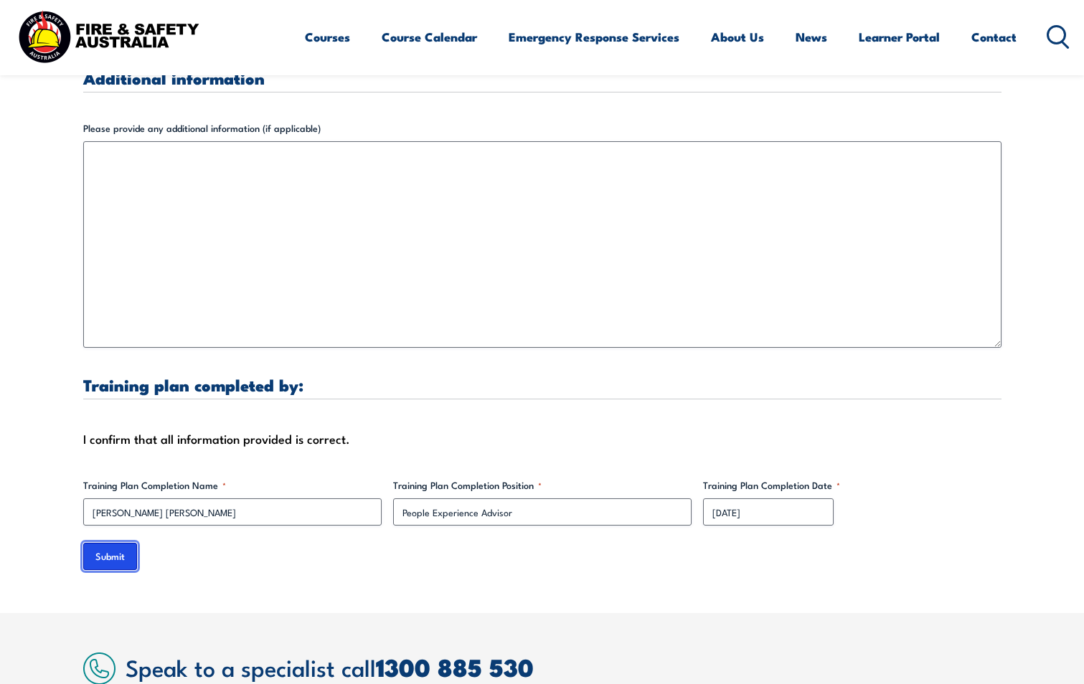
click at [102, 543] on input "Submit" at bounding box center [110, 556] width 54 height 27
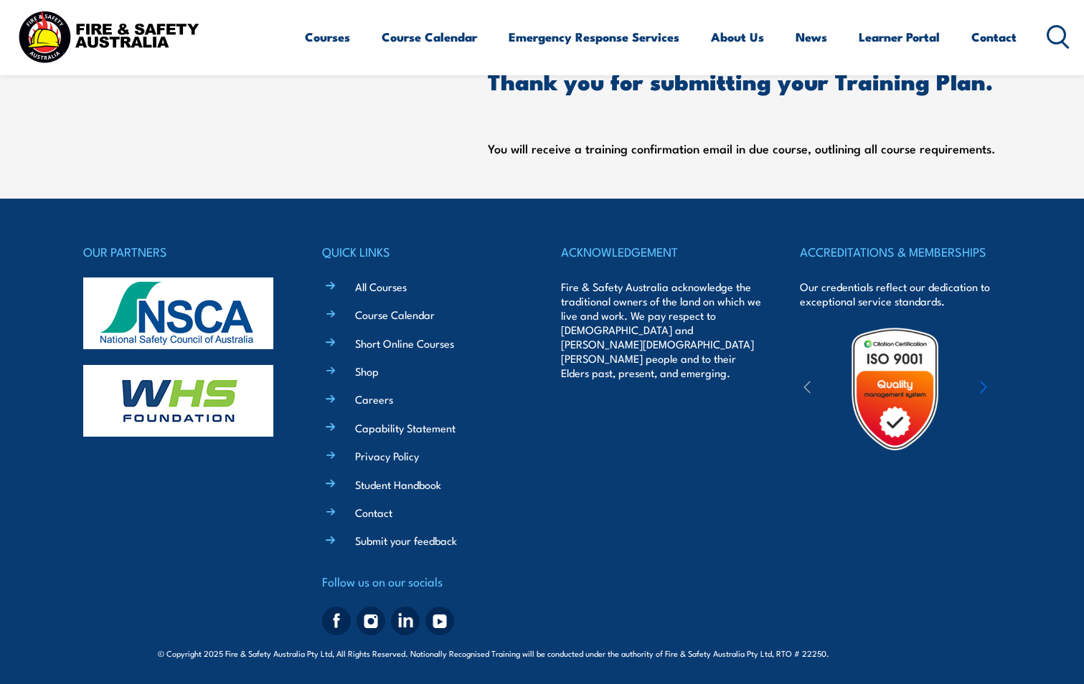
scroll to position [242, 0]
